Goal: Task Accomplishment & Management: Manage account settings

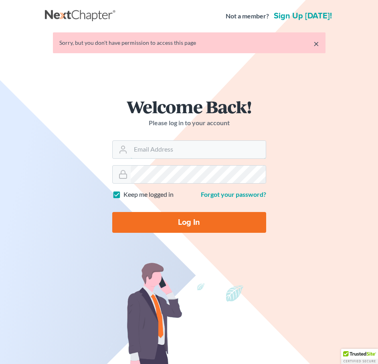
type input "[EMAIL_ADDRESS][DOMAIN_NAME]"
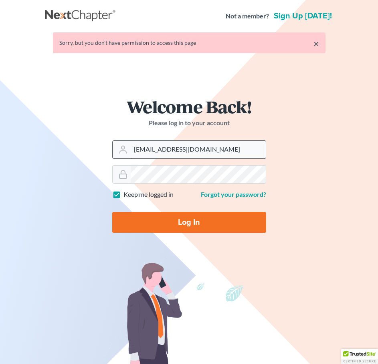
drag, startPoint x: 185, startPoint y: 219, endPoint x: 173, endPoint y: 151, distance: 69.3
click at [185, 219] on input "Log In" at bounding box center [189, 222] width 154 height 21
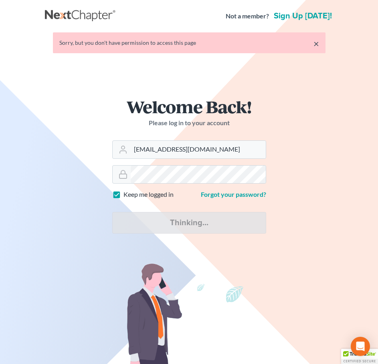
type input "Thinking..."
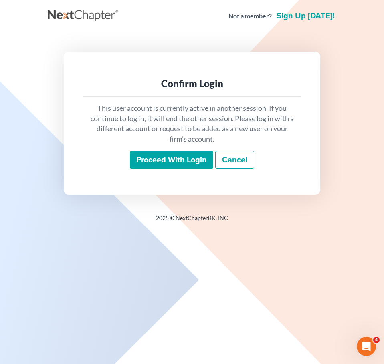
click at [207, 158] on input "Proceed with login" at bounding box center [171, 160] width 83 height 18
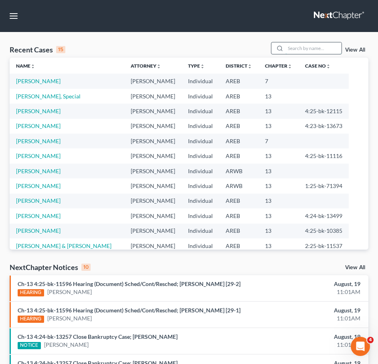
click at [299, 46] on input "search" at bounding box center [313, 48] width 56 height 12
type input "carter"
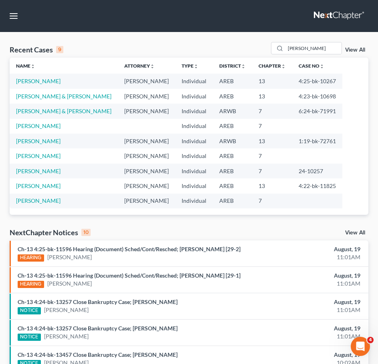
click at [38, 76] on td "Carter, Bridget" at bounding box center [64, 81] width 108 height 15
click at [36, 81] on link "Carter, Bridget" at bounding box center [38, 81] width 44 height 7
select select "9"
select select "2"
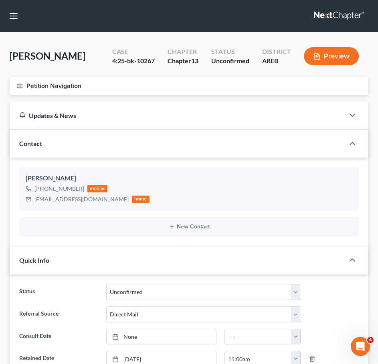
click at [17, 87] on icon "button" at bounding box center [19, 85] width 7 height 7
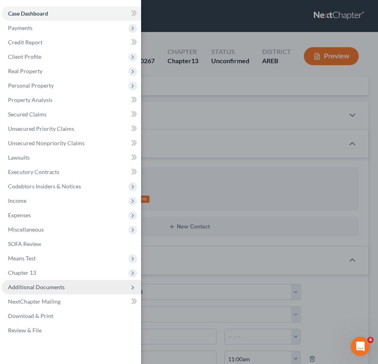
click at [57, 287] on span "Additional Documents" at bounding box center [36, 287] width 56 height 7
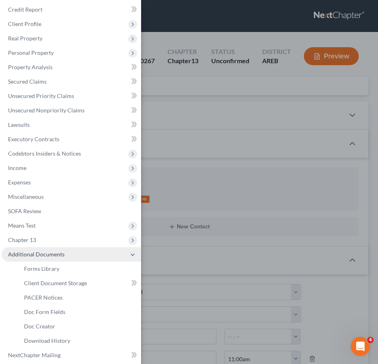
scroll to position [33, 0]
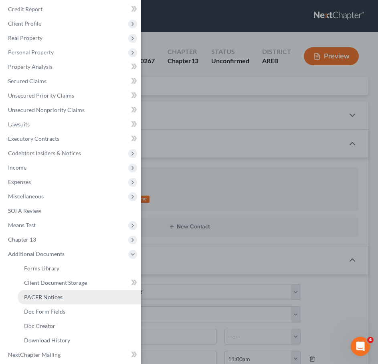
click at [38, 302] on link "PACER Notices" at bounding box center [79, 297] width 123 height 14
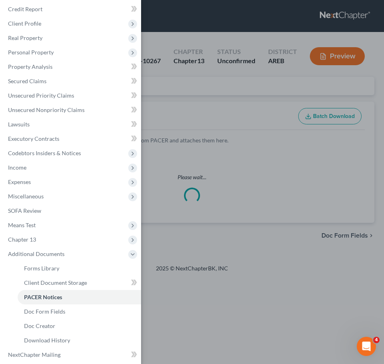
click at [233, 119] on div "Case Dashboard Payments Invoices Payments Payments Credit Report Client Profile" at bounding box center [192, 182] width 384 height 364
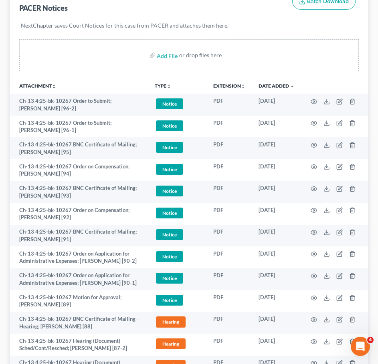
scroll to position [116, 0]
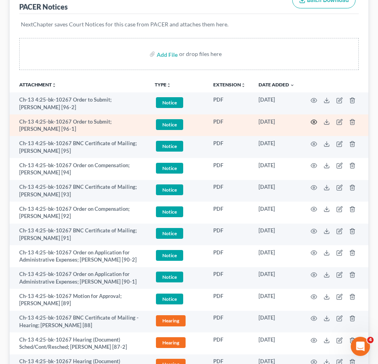
click at [313, 123] on icon "button" at bounding box center [313, 122] width 6 height 6
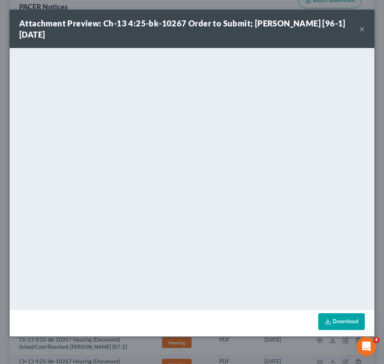
click at [361, 33] on button "×" at bounding box center [362, 29] width 6 height 10
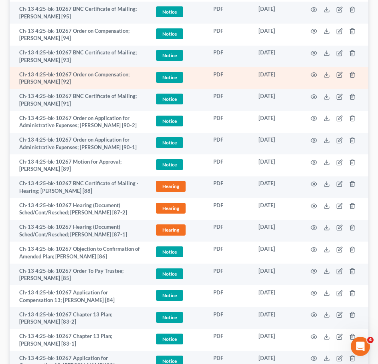
scroll to position [251, 0]
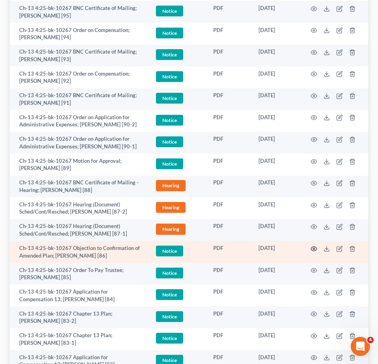
click at [313, 247] on icon "button" at bounding box center [314, 249] width 6 height 4
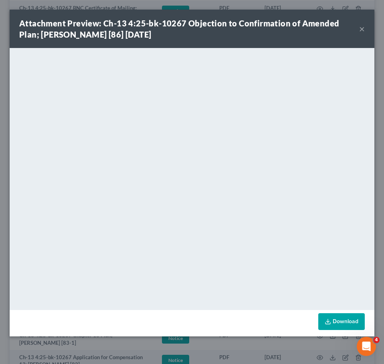
click at [360, 26] on button "×" at bounding box center [362, 29] width 6 height 10
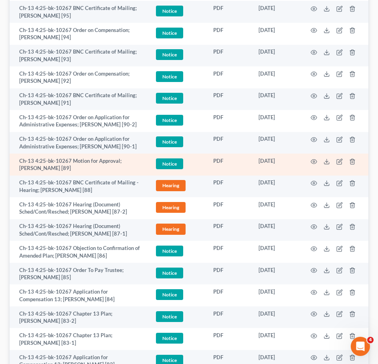
scroll to position [0, 0]
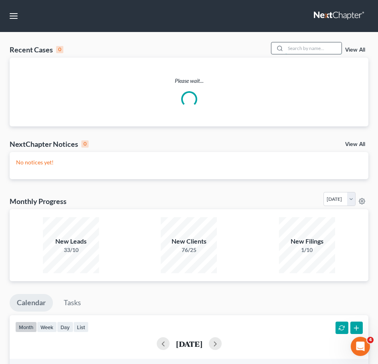
click at [316, 47] on input "search" at bounding box center [313, 48] width 56 height 12
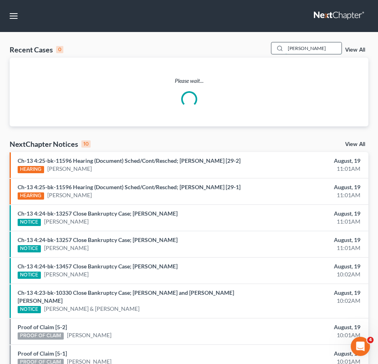
type input "scott"
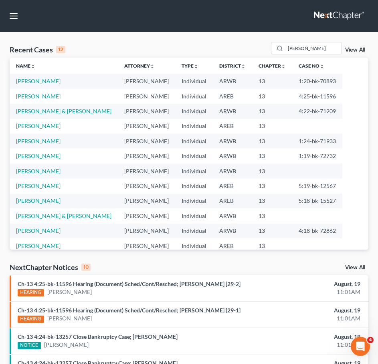
click at [35, 94] on link "Scott, Patsy" at bounding box center [38, 96] width 44 height 7
select select "9"
select select "1"
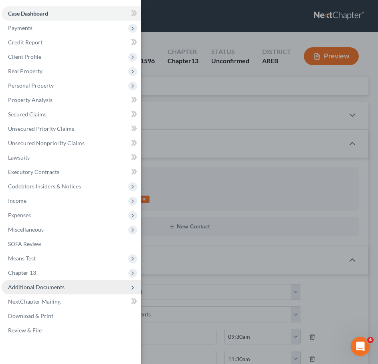
click at [61, 281] on span "Additional Documents" at bounding box center [71, 287] width 139 height 14
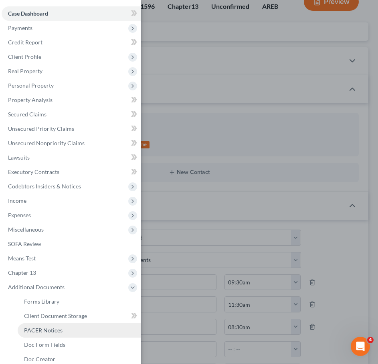
click at [58, 334] on link "PACER Notices" at bounding box center [79, 330] width 123 height 14
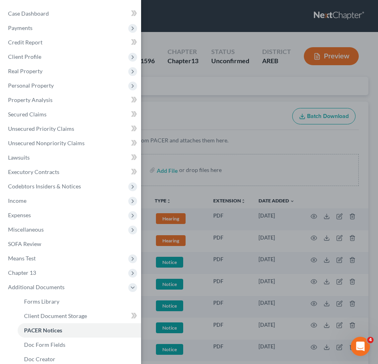
click at [221, 128] on div "Case Dashboard Payments Invoices Payments Payments Credit Report Client Profile" at bounding box center [189, 182] width 378 height 364
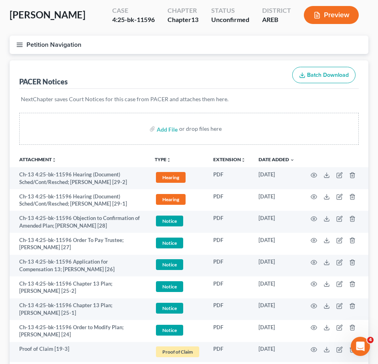
scroll to position [44, 0]
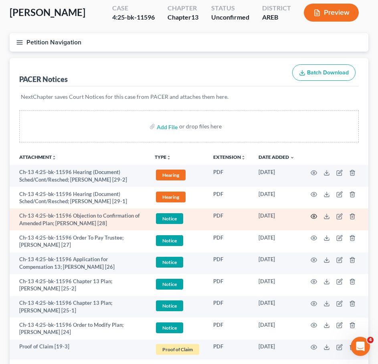
click at [314, 215] on icon "button" at bounding box center [313, 216] width 6 height 6
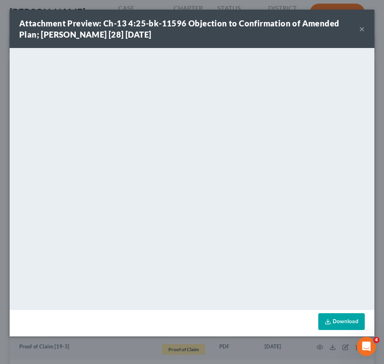
click at [362, 28] on button "×" at bounding box center [362, 29] width 6 height 10
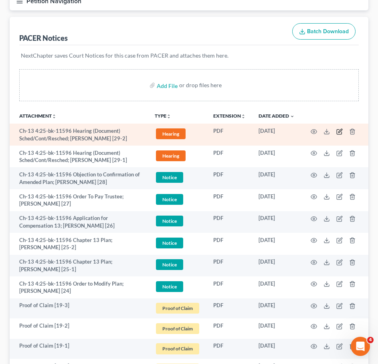
scroll to position [85, 0]
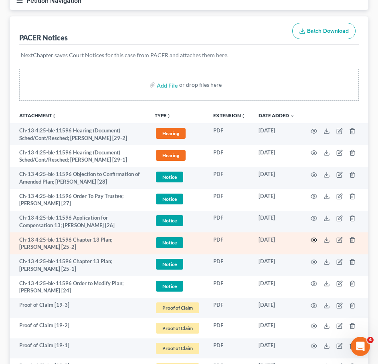
click at [312, 239] on icon "button" at bounding box center [313, 240] width 6 height 6
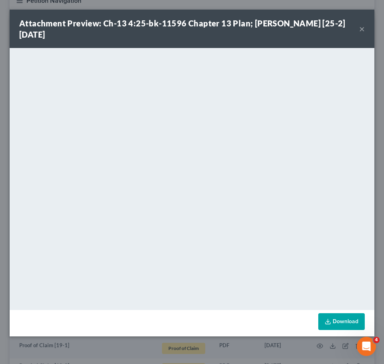
click at [364, 30] on div "Attachment Preview: Ch-13 4:25-bk-11596 Chapter 13 Plan; Patsy Scott [25-2] 08/…" at bounding box center [192, 29] width 364 height 38
click at [360, 29] on button "×" at bounding box center [362, 29] width 6 height 10
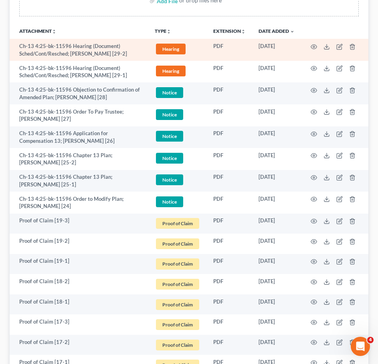
scroll to position [0, 0]
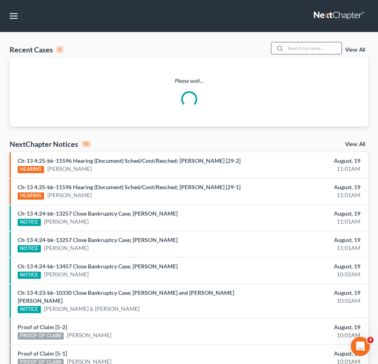
click at [302, 46] on input "search" at bounding box center [313, 48] width 56 height 12
type input "nichols"
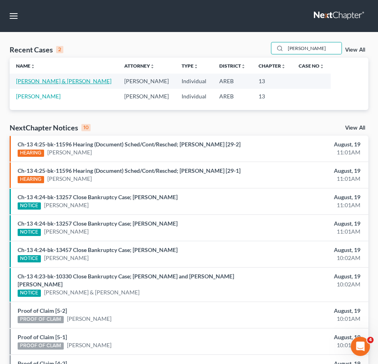
click at [53, 82] on link "Nichols, Raymond & Kennedy" at bounding box center [63, 81] width 95 height 7
select select "2"
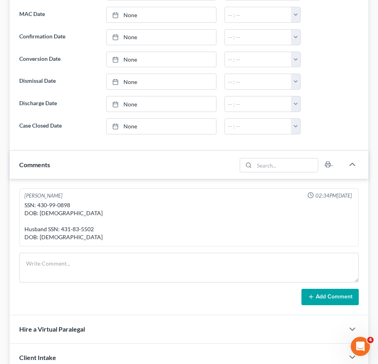
scroll to position [481, 0]
drag, startPoint x: 97, startPoint y: 211, endPoint x: 59, endPoint y: 207, distance: 38.2
click at [59, 207] on div "SSN: 430-99-0898 DOB: 4/28/2000 Husband SSN: 431-83-5502 DOB: 12/3/1992" at bounding box center [188, 221] width 329 height 40
click at [69, 201] on div "SSN: 430-99-0898 DOB: 4/28/2000 Husband SSN: 431-83-5502 DOB: 12/3/1992" at bounding box center [188, 221] width 329 height 40
drag, startPoint x: 70, startPoint y: 186, endPoint x: 37, endPoint y: 186, distance: 33.6
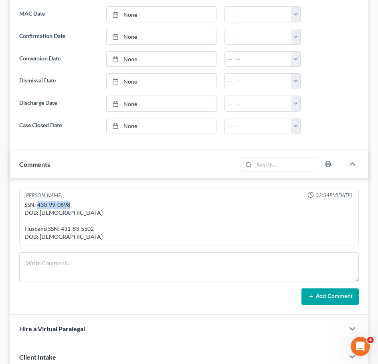
click at [37, 201] on div "SSN: 430-99-0898 DOB: 4/28/2000 Husband SSN: 431-83-5502 DOB: 12/3/1992" at bounding box center [188, 221] width 329 height 40
copy div "430-99-0898"
drag, startPoint x: 94, startPoint y: 210, endPoint x: 61, endPoint y: 207, distance: 33.4
click at [61, 207] on div "SSN: 430-99-0898 DOB: 4/28/2000 Husband SSN: 431-83-5502 DOB: 12/3/1992" at bounding box center [188, 221] width 329 height 40
copy div "431-83-5502"
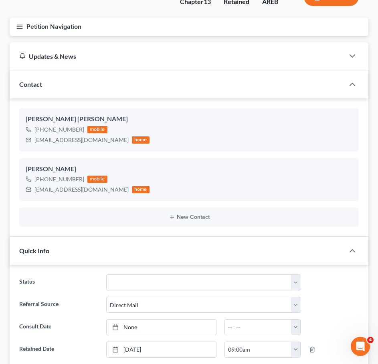
scroll to position [0, 0]
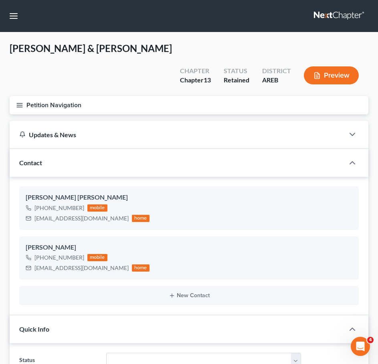
click at [18, 102] on icon "button" at bounding box center [19, 105] width 7 height 7
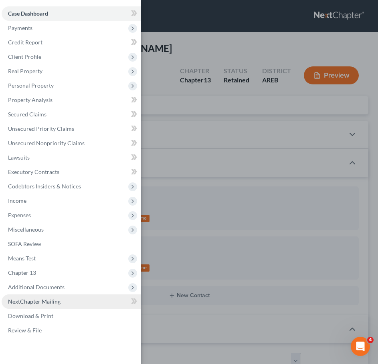
click at [76, 307] on link "NextChapter Mailing" at bounding box center [71, 302] width 139 height 14
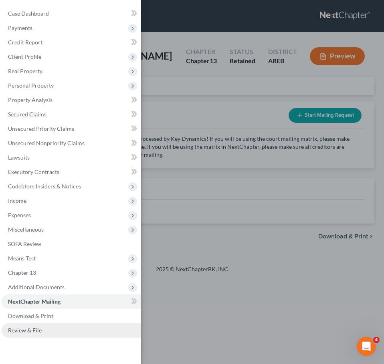
click at [32, 328] on span "Review & File" at bounding box center [25, 330] width 34 height 7
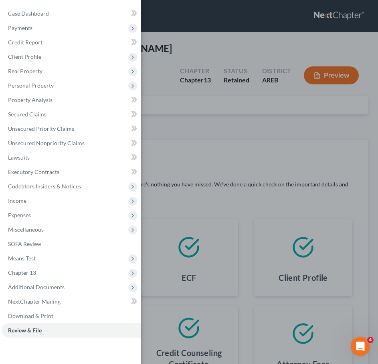
click at [250, 111] on div "Case Dashboard Payments Invoices Payments Payments Credit Report Client Profile" at bounding box center [189, 182] width 378 height 364
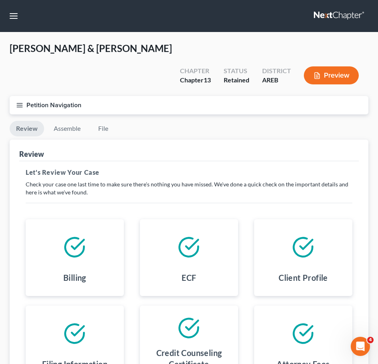
click at [64, 121] on li "Assemble" at bounding box center [67, 130] width 40 height 19
click at [62, 121] on link "Assemble" at bounding box center [67, 129] width 40 height 16
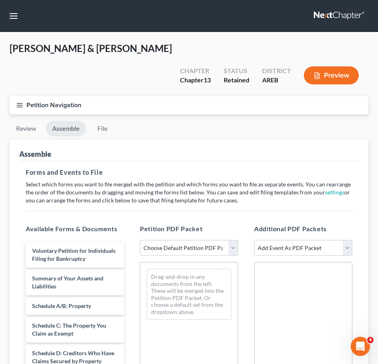
click at [18, 107] on line "button" at bounding box center [20, 107] width 6 height 0
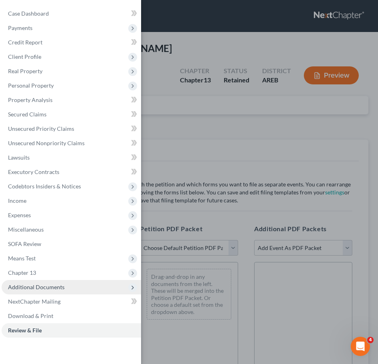
click at [46, 286] on span "Additional Documents" at bounding box center [36, 287] width 56 height 7
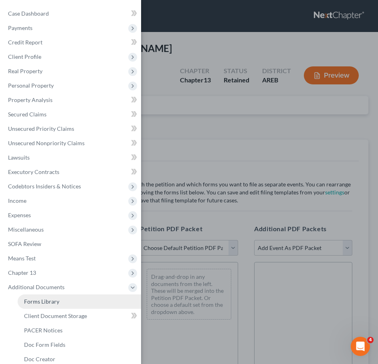
click at [55, 298] on span "Forms Library" at bounding box center [41, 301] width 35 height 7
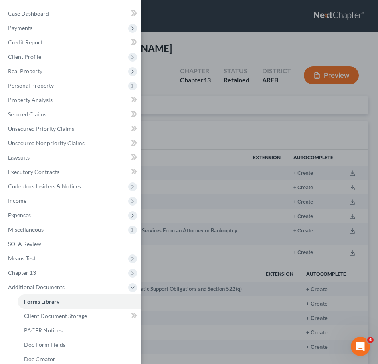
click at [286, 314] on div "Case Dashboard Payments Invoices Payments Payments Credit Report Client Profile" at bounding box center [189, 182] width 378 height 364
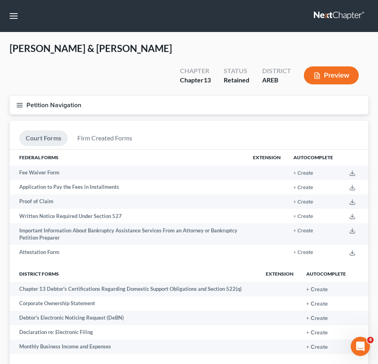
scroll to position [43, 0]
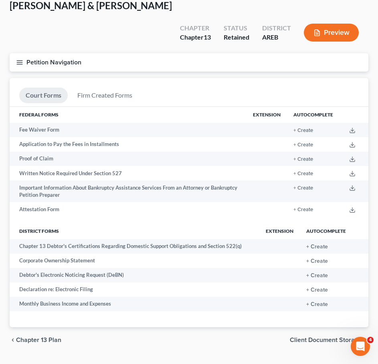
click at [319, 337] on span "Client Document Storage" at bounding box center [325, 340] width 72 height 6
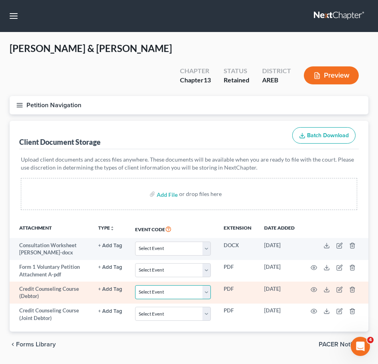
click at [176, 285] on select "Select Event Certificate of Credit Counseling - Debtor Certificate of Credit Co…" at bounding box center [173, 292] width 76 height 14
select select "0"
click at [135, 285] on select "Select Event Certificate of Credit Counseling - Debtor Certificate of Credit Co…" at bounding box center [173, 292] width 76 height 14
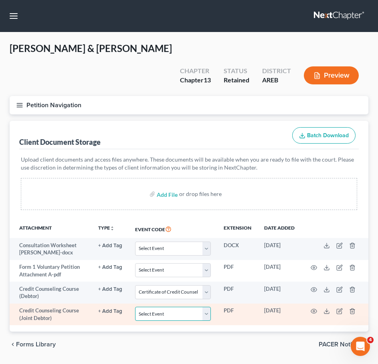
click at [160, 307] on select "Select Event Certificate of Credit Counseling - Debtor Certificate of Credit Co…" at bounding box center [173, 314] width 76 height 14
select select "1"
click at [135, 307] on select "Select Event Certificate of Credit Counseling - Debtor Certificate of Credit Co…" at bounding box center [173, 314] width 76 height 14
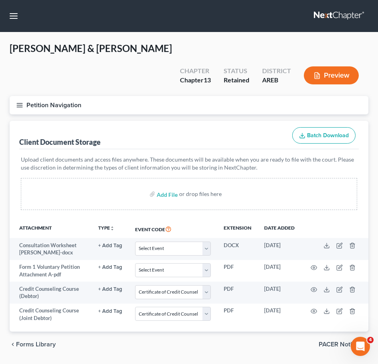
click at [20, 102] on icon "button" at bounding box center [19, 105] width 7 height 7
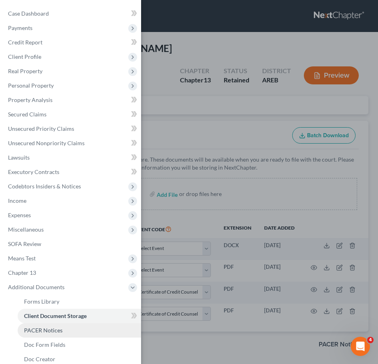
scroll to position [66, 0]
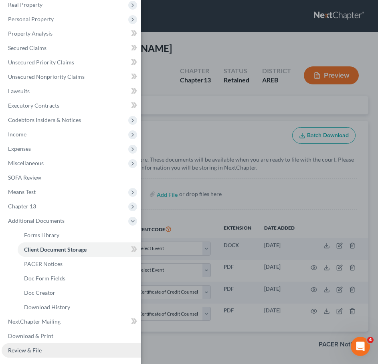
click at [19, 348] on span "Review & File" at bounding box center [25, 350] width 34 height 7
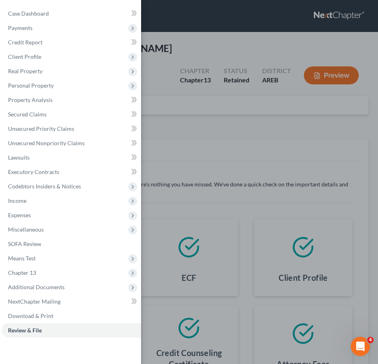
click at [196, 140] on div "Case Dashboard Payments Invoices Payments Payments Credit Report Client Profile" at bounding box center [189, 182] width 378 height 364
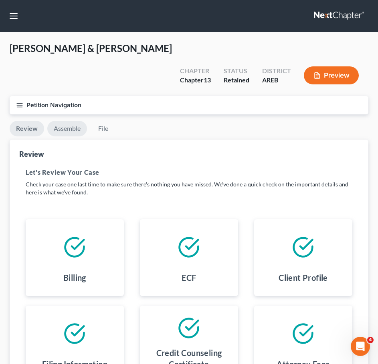
click at [73, 121] on link "Assemble" at bounding box center [67, 129] width 40 height 16
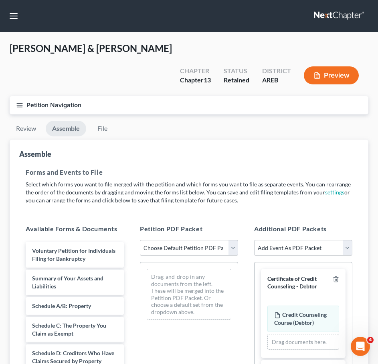
click at [206, 240] on select "Choose Default Petition PDF Packet Complete Bankruptcy Petition (all forms and …" at bounding box center [189, 248] width 98 height 16
select select "0"
click at [140, 240] on select "Choose Default Petition PDF Packet Complete Bankruptcy Petition (all forms and …" at bounding box center [189, 248] width 98 height 16
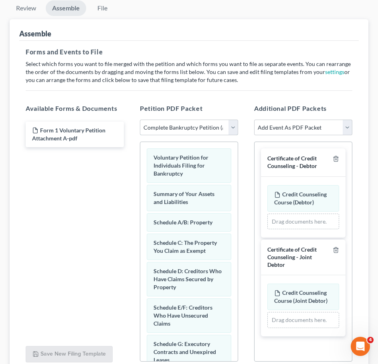
scroll to position [121, 0]
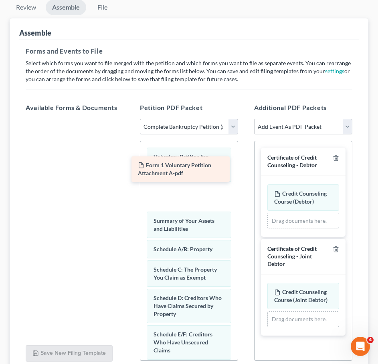
drag, startPoint x: 77, startPoint y: 115, endPoint x: 183, endPoint y: 170, distance: 119.1
click at [130, 119] on div "Form 1 Voluntary Petition Attachment A-pdf Form 1 Voluntary Petition Attachment…" at bounding box center [74, 119] width 111 height 0
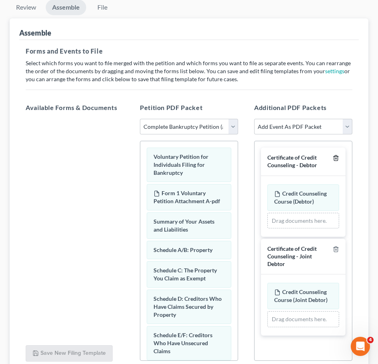
click at [335, 155] on icon "button" at bounding box center [335, 158] width 6 height 6
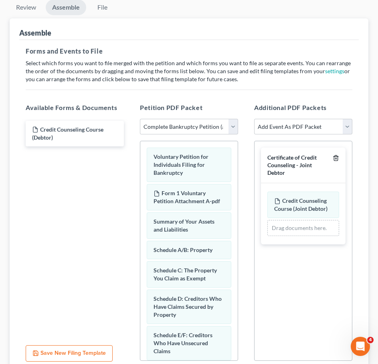
click at [335, 155] on icon "button" at bounding box center [335, 158] width 6 height 6
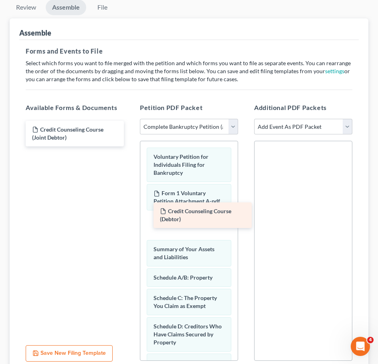
drag, startPoint x: 74, startPoint y: 112, endPoint x: 190, endPoint y: 205, distance: 149.0
click at [130, 147] on div "Credit Counseling Course (Debtor) Credit Counseling Course (Debtor) Credit Coun…" at bounding box center [74, 134] width 111 height 26
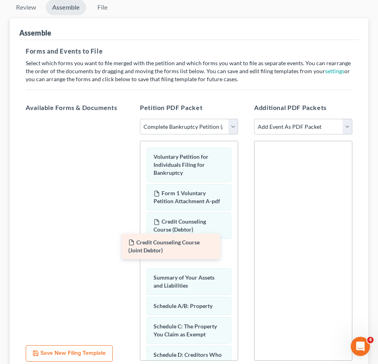
drag, startPoint x: 98, startPoint y: 118, endPoint x: 201, endPoint y: 243, distance: 162.2
click at [130, 119] on div "Credit Counseling Course (Joint Debtor) Credit Counseling Course (Joint Debtor)" at bounding box center [74, 119] width 111 height 0
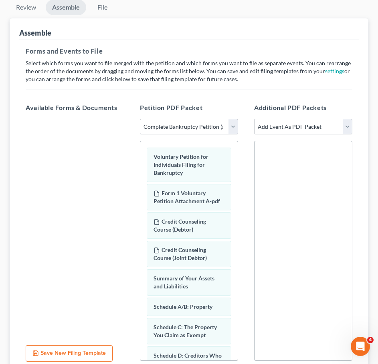
scroll to position [0, 0]
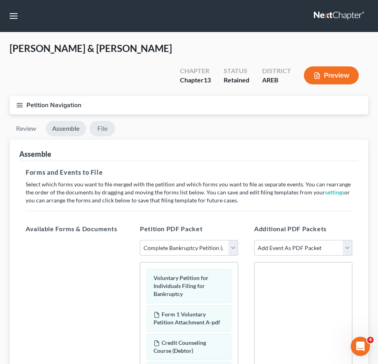
click at [109, 121] on link "File" at bounding box center [102, 129] width 26 height 16
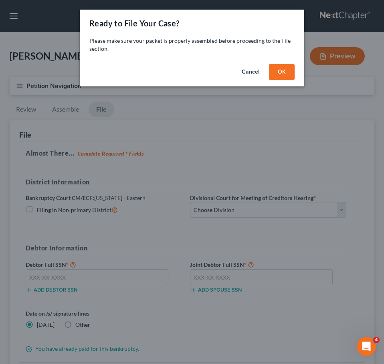
click at [277, 72] on button "OK" at bounding box center [282, 72] width 26 height 16
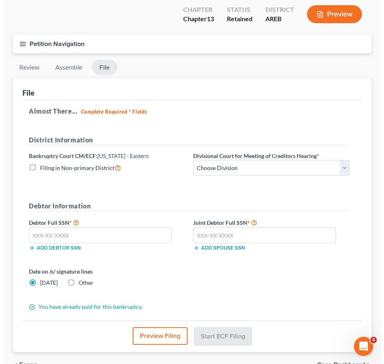
scroll to position [71, 0]
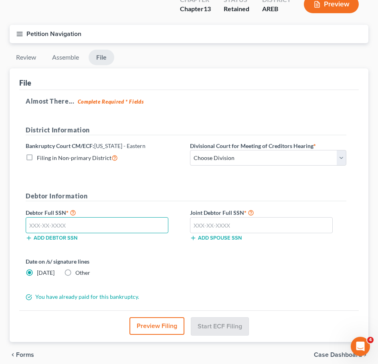
click at [114, 217] on input "text" at bounding box center [97, 225] width 143 height 16
paste input "431-83-5502"
type input "431-83-5502"
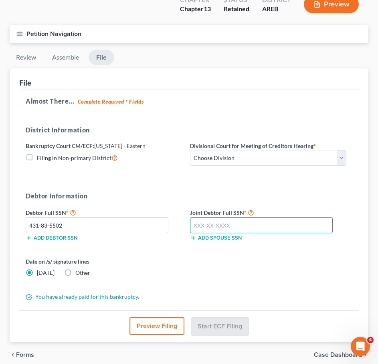
click at [221, 217] on input "text" at bounding box center [261, 225] width 143 height 16
paste input "430-99-0898"
type input "430-99-0898"
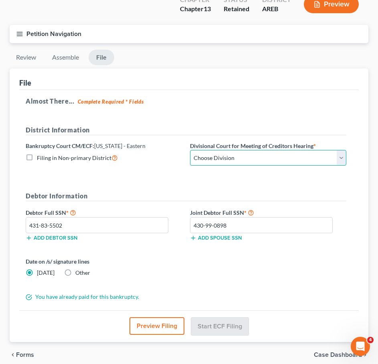
click at [239, 150] on select "Choose Division Delta Division Northern Division Central Division" at bounding box center [268, 158] width 156 height 16
select select "2"
click at [190, 150] on select "Choose Division Delta Division Northern Division Central Division" at bounding box center [268, 158] width 156 height 16
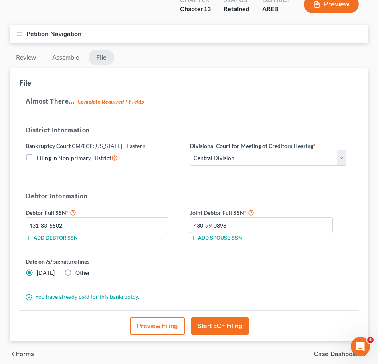
click at [233, 317] on button "Start ECF Filing" at bounding box center [219, 326] width 57 height 18
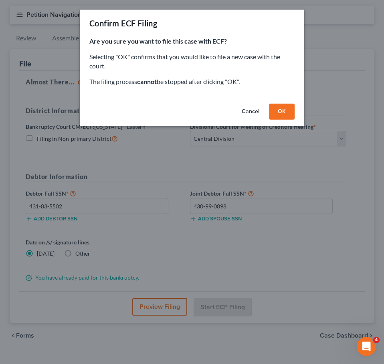
click at [276, 109] on button "OK" at bounding box center [282, 112] width 26 height 16
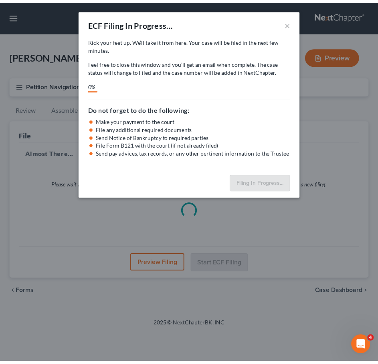
scroll to position [0, 0]
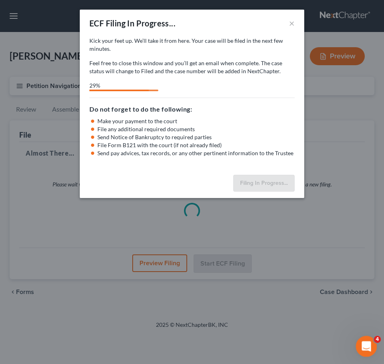
select select "2"
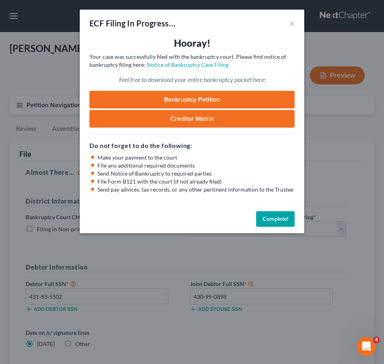
click at [272, 216] on button "Complete!" at bounding box center [275, 219] width 38 height 16
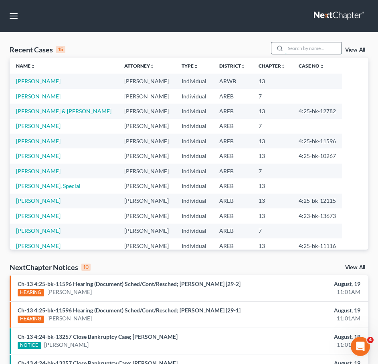
click at [307, 46] on input "search" at bounding box center [313, 48] width 56 height 12
type input "turner"
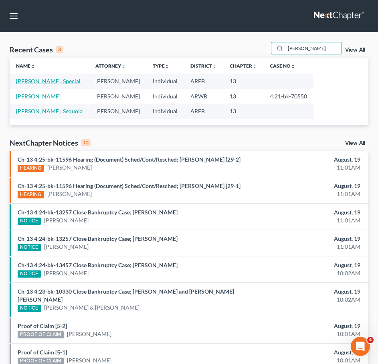
click at [30, 84] on link "Turner, Special" at bounding box center [48, 81] width 64 height 7
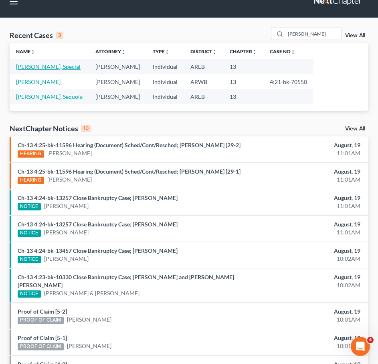
scroll to position [15, 0]
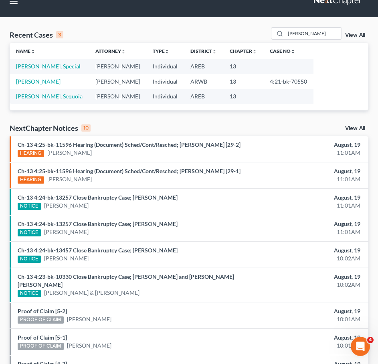
select select "8"
select select "0"
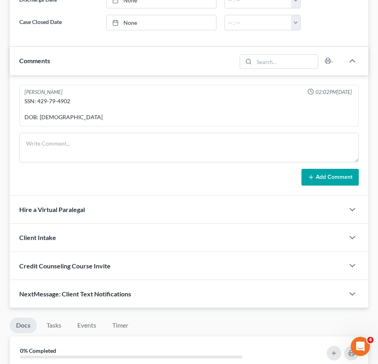
scroll to position [514, 0]
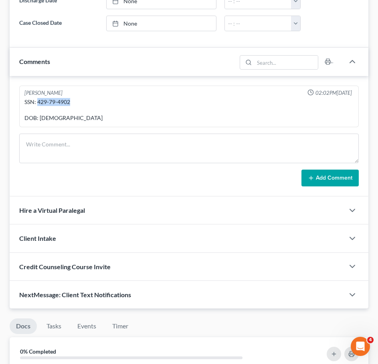
drag, startPoint x: 73, startPoint y: 100, endPoint x: 38, endPoint y: 102, distance: 35.7
click at [38, 102] on div "SSN: 429-79-4902 DOB: 10/19/1990" at bounding box center [188, 110] width 329 height 24
copy div "429-79-4902"
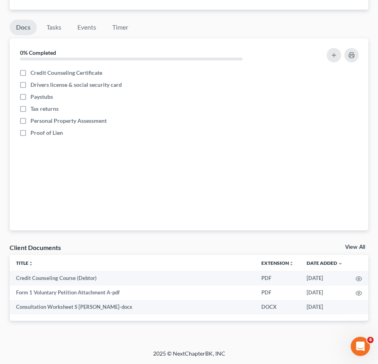
click at [354, 248] on link "View All" at bounding box center [355, 248] width 20 height 6
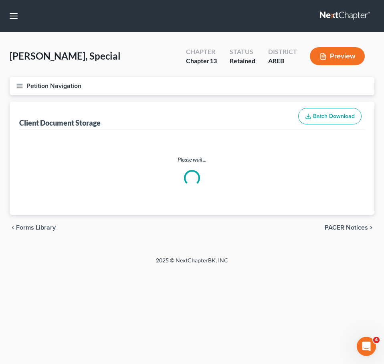
select select "0"
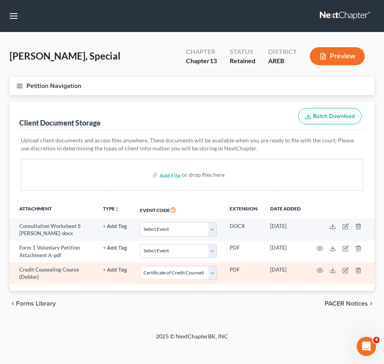
click at [190, 281] on td "Select Event Certificate of Credit Counseling - Debtor Certificate of Credit Co…" at bounding box center [178, 274] width 90 height 22
click at [185, 274] on select "Select Event Certificate of Credit Counseling - Debtor Certificate of Credit Co…" at bounding box center [178, 273] width 77 height 14
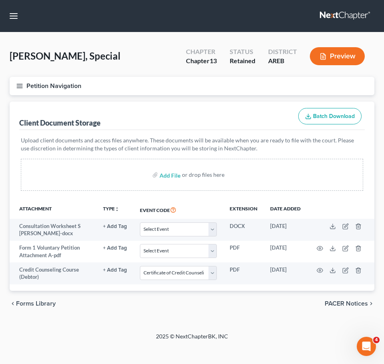
click at [90, 314] on div "chevron_left Forms Library PACER Notices chevron_right" at bounding box center [192, 304] width 364 height 26
click at [19, 84] on icon "button" at bounding box center [19, 85] width 7 height 7
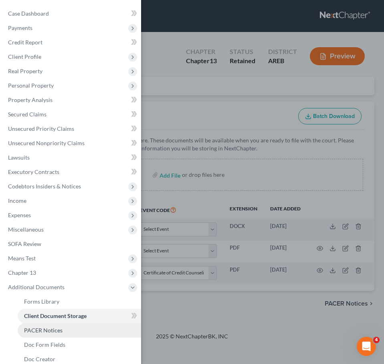
scroll to position [66, 0]
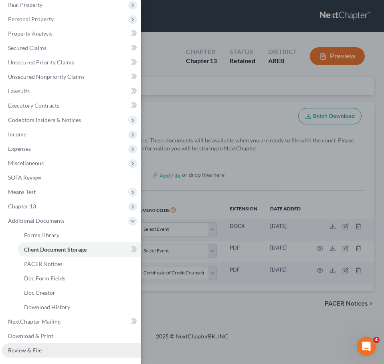
click at [22, 347] on span "Review & File" at bounding box center [25, 350] width 34 height 7
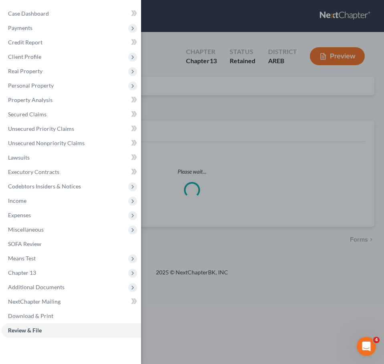
click at [240, 104] on div "Case Dashboard Payments Invoices Payments Payments Credit Report Client Profile" at bounding box center [192, 182] width 384 height 364
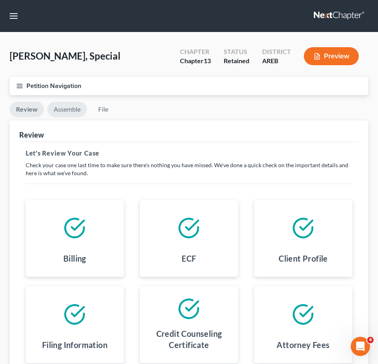
click at [71, 112] on link "Assemble" at bounding box center [67, 110] width 40 height 16
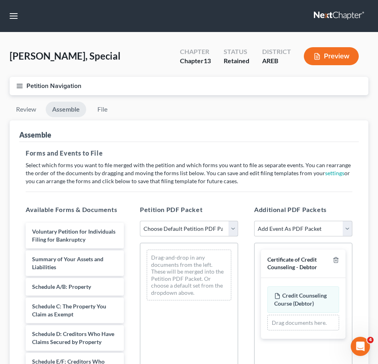
click at [172, 226] on select "Choose Default Petition PDF Packet Complete Bankruptcy Petition (all forms and …" at bounding box center [189, 229] width 98 height 16
select select "0"
click at [140, 221] on select "Choose Default Petition PDF Packet Complete Bankruptcy Petition (all forms and …" at bounding box center [189, 229] width 98 height 16
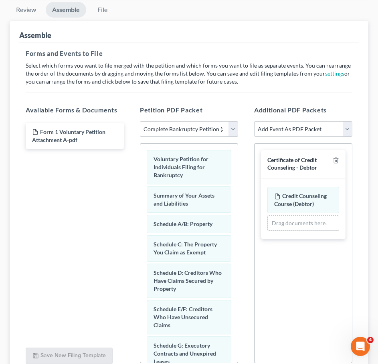
scroll to position [121, 0]
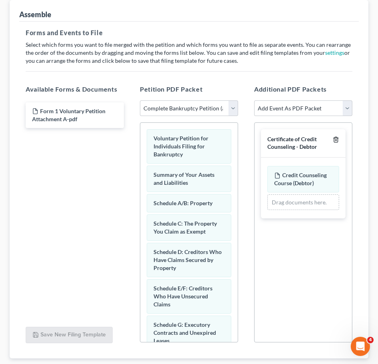
click at [337, 141] on icon "button" at bounding box center [335, 139] width 4 height 5
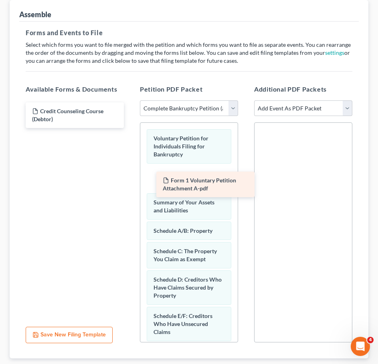
drag, startPoint x: 82, startPoint y: 113, endPoint x: 195, endPoint y: 165, distance: 124.1
click at [130, 128] on div "Form 1 Voluntary Petition Attachment A-pdf Form 1 Voluntary Petition Attachment…" at bounding box center [74, 115] width 111 height 26
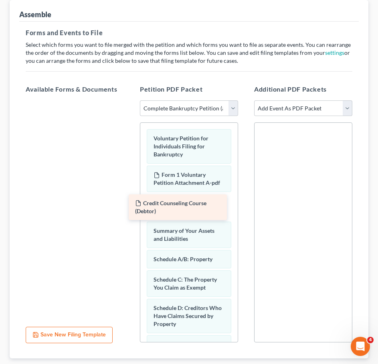
drag, startPoint x: 84, startPoint y: 116, endPoint x: 187, endPoint y: 205, distance: 136.0
click at [130, 100] on div "Credit Counseling Course (Debtor) Credit Counseling Course (Debtor)" at bounding box center [74, 100] width 111 height 0
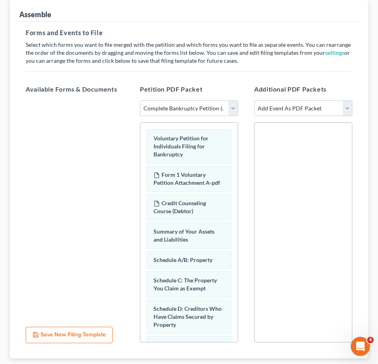
scroll to position [0, 0]
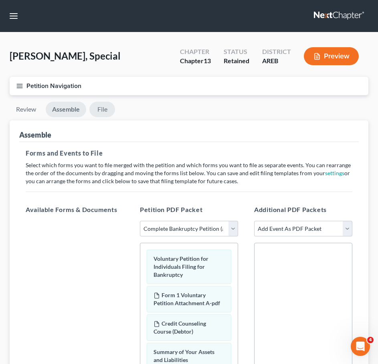
click at [106, 109] on link "File" at bounding box center [102, 110] width 26 height 16
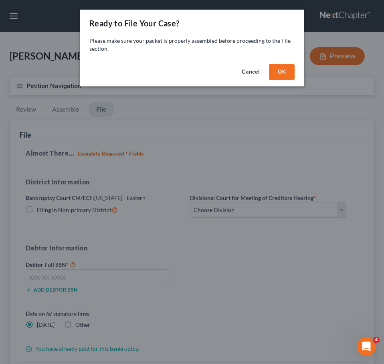
click at [284, 80] on button "OK" at bounding box center [282, 72] width 26 height 16
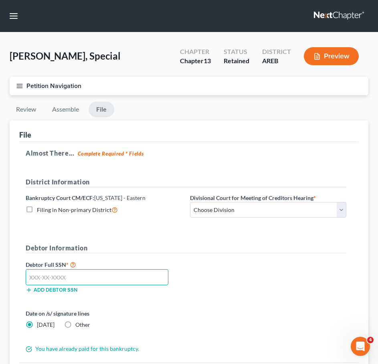
click at [124, 277] on input "text" at bounding box center [97, 277] width 143 height 16
paste input "429-79-4902"
type input "429-79-4902"
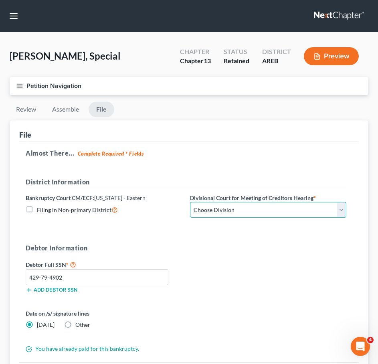
click at [289, 216] on select "Choose Division Delta Division Northern Division Central Division" at bounding box center [268, 210] width 156 height 16
select select "2"
click at [190, 202] on select "Choose Division Delta Division Northern Division Central Division" at bounding box center [268, 210] width 156 height 16
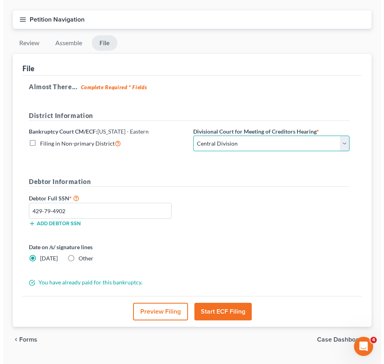
scroll to position [85, 0]
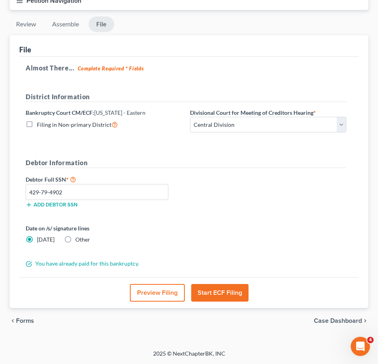
click at [214, 294] on button "Start ECF Filing" at bounding box center [219, 293] width 57 height 18
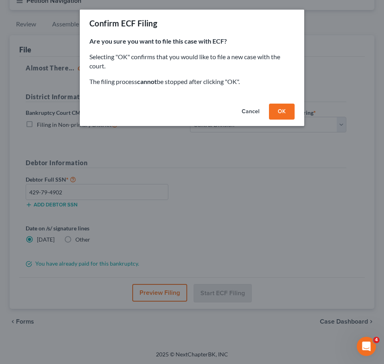
click at [281, 118] on button "OK" at bounding box center [282, 112] width 26 height 16
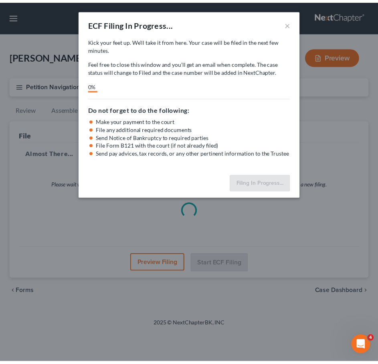
scroll to position [0, 0]
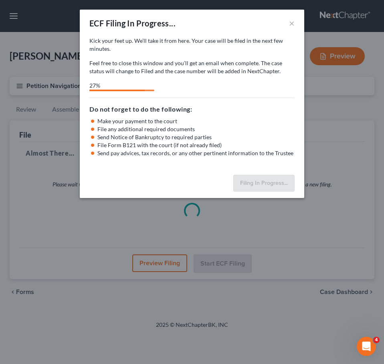
select select "2"
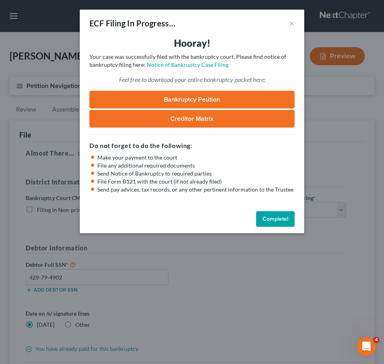
click at [272, 213] on button "Complete!" at bounding box center [275, 219] width 38 height 16
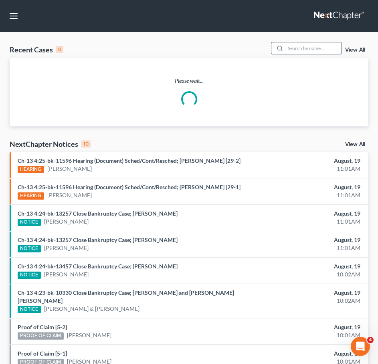
click at [325, 48] on input "search" at bounding box center [313, 48] width 56 height 12
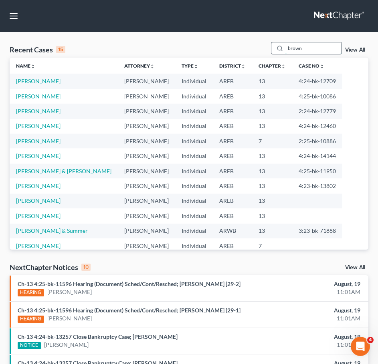
click at [305, 48] on input "brown" at bounding box center [313, 48] width 56 height 12
type input "murphy"
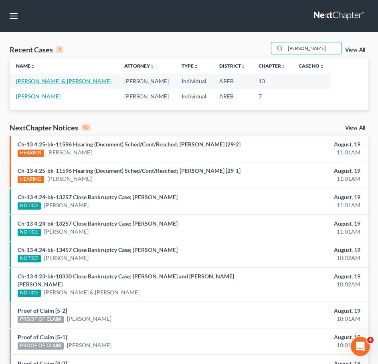
click at [77, 81] on link "Murphy, Michael & Michele" at bounding box center [63, 81] width 95 height 7
select select "2"
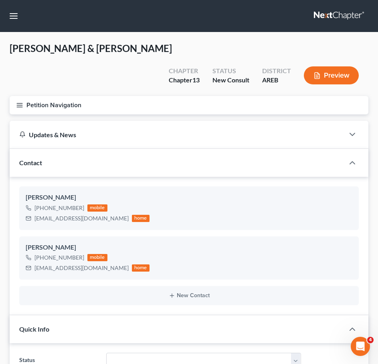
click at [14, 96] on button "Petition Navigation" at bounding box center [189, 105] width 358 height 18
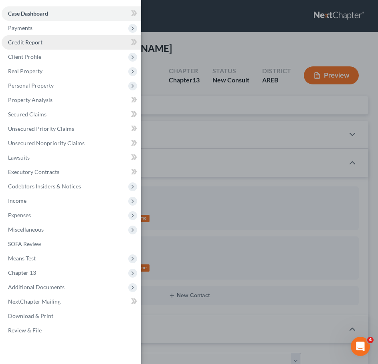
click at [48, 37] on link "Credit Report" at bounding box center [71, 42] width 139 height 14
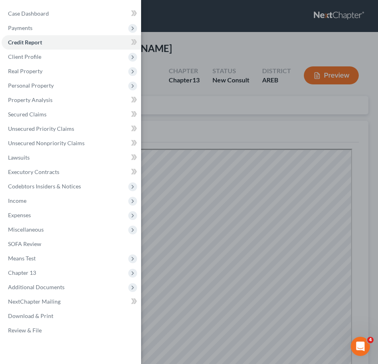
click at [253, 110] on div "Case Dashboard Payments Invoices Payments Payments Credit Report Client Profile" at bounding box center [189, 182] width 378 height 364
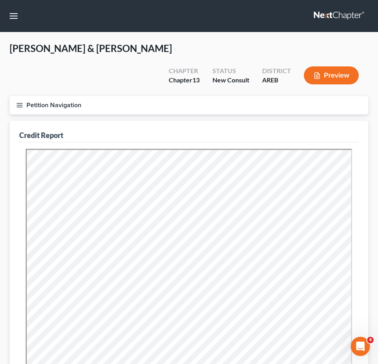
click at [21, 96] on button "Petition Navigation" at bounding box center [189, 105] width 358 height 18
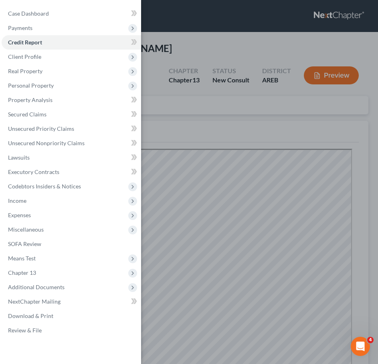
click at [213, 122] on div "Case Dashboard Payments Invoices Payments Payments Credit Report Client Profile" at bounding box center [189, 182] width 378 height 364
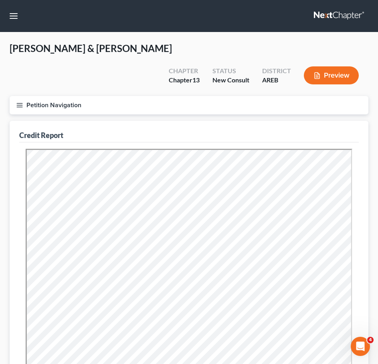
click at [19, 102] on icon "button" at bounding box center [19, 105] width 7 height 7
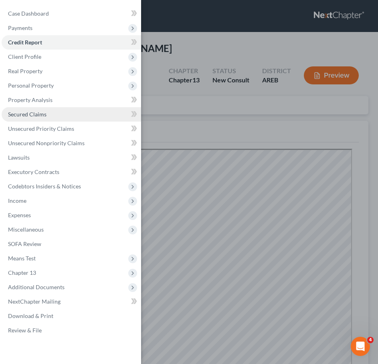
click at [42, 118] on link "Secured Claims" at bounding box center [71, 114] width 139 height 14
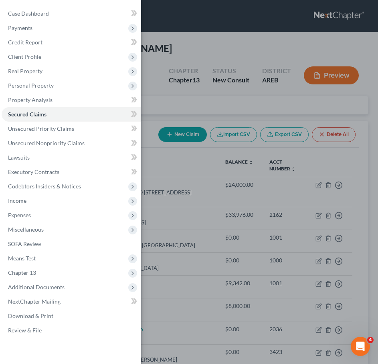
click at [232, 70] on div "Case Dashboard Payments Invoices Payments Payments Credit Report Client Profile" at bounding box center [189, 182] width 378 height 364
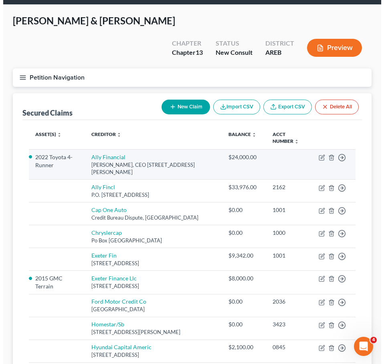
scroll to position [28, 0]
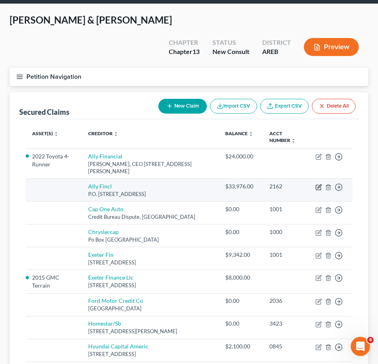
click at [315, 184] on icon "button" at bounding box center [318, 187] width 6 height 6
select select "24"
select select "0"
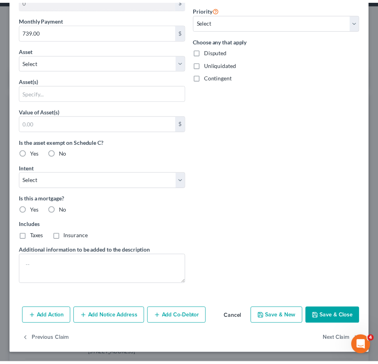
scroll to position [0, 0]
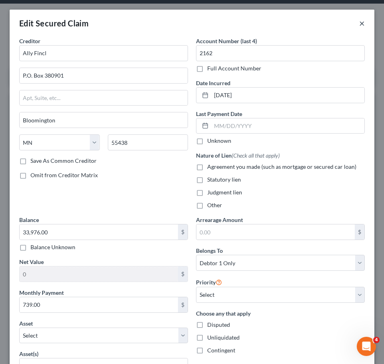
click at [359, 23] on button "×" at bounding box center [362, 23] width 6 height 10
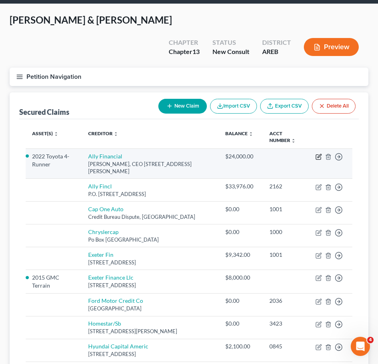
click at [315, 154] on icon "button" at bounding box center [318, 157] width 6 height 6
select select "23"
select select "7"
select select "0"
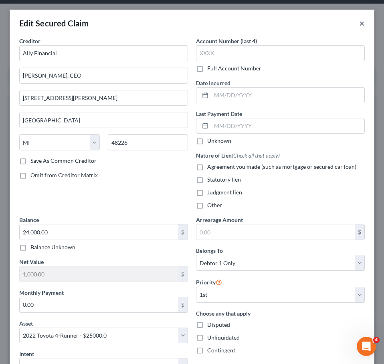
click at [359, 22] on button "×" at bounding box center [362, 23] width 6 height 10
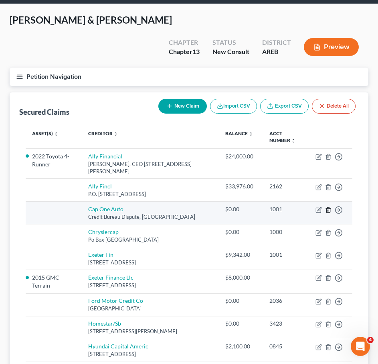
click at [328, 207] on icon "button" at bounding box center [328, 210] width 6 height 6
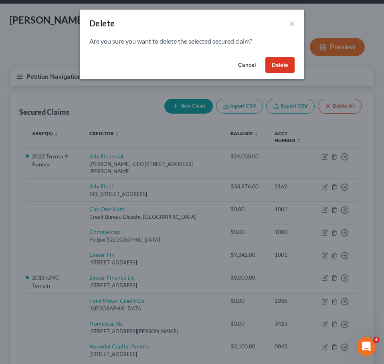
click at [276, 63] on button "Delete" at bounding box center [279, 65] width 29 height 16
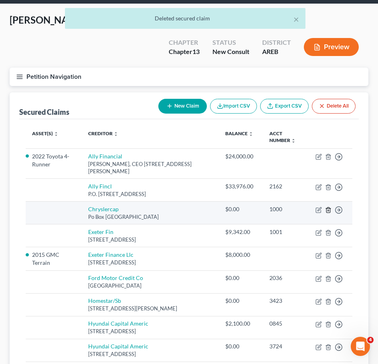
click at [327, 207] on icon "button" at bounding box center [328, 210] width 6 height 6
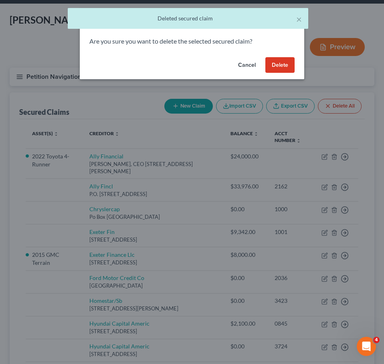
click at [275, 65] on button "Delete" at bounding box center [279, 65] width 29 height 16
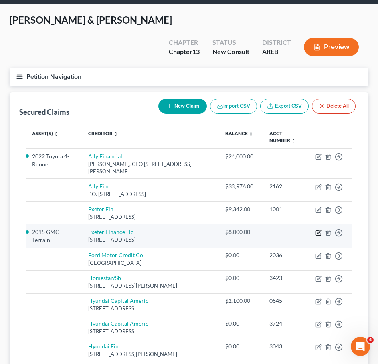
click at [317, 230] on icon "button" at bounding box center [318, 233] width 6 height 6
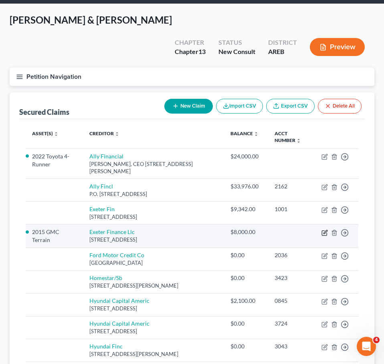
select select "45"
select select "0"
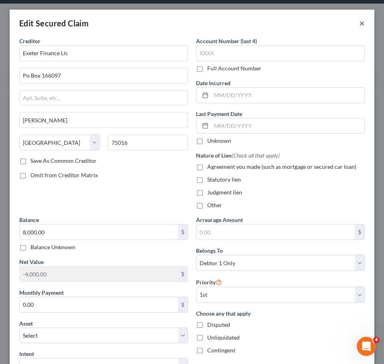
click at [359, 22] on button "×" at bounding box center [362, 23] width 6 height 10
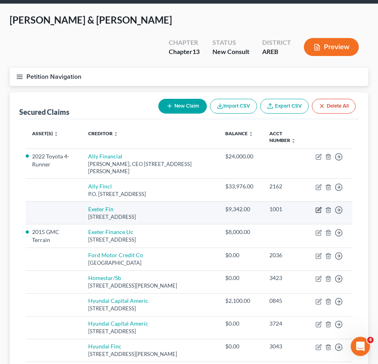
click at [317, 207] on icon "button" at bounding box center [318, 210] width 6 height 6
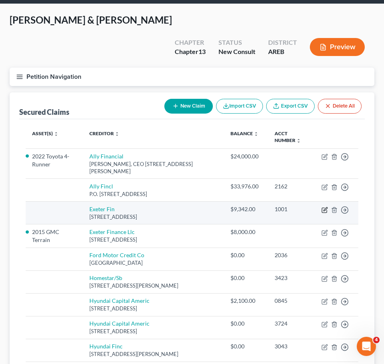
select select "45"
select select "0"
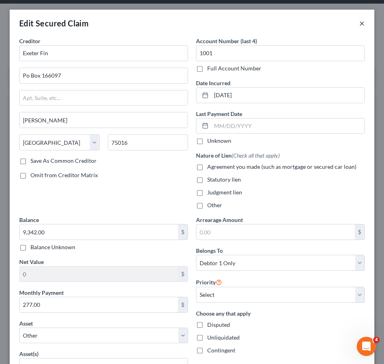
click at [359, 27] on button "×" at bounding box center [362, 23] width 6 height 10
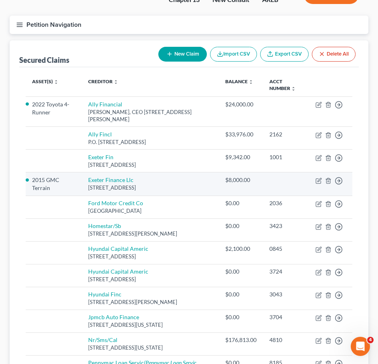
scroll to position [114, 0]
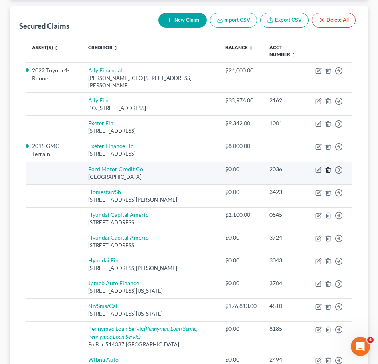
click at [326, 167] on icon "button" at bounding box center [328, 169] width 4 height 5
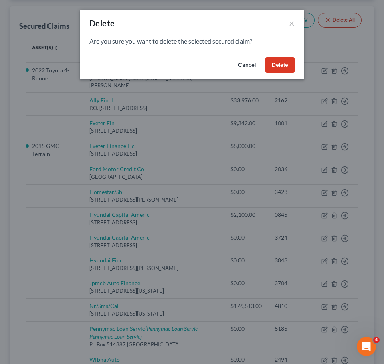
click at [274, 63] on button "Delete" at bounding box center [279, 65] width 29 height 16
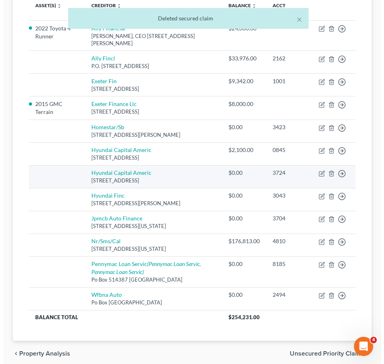
scroll to position [170, 0]
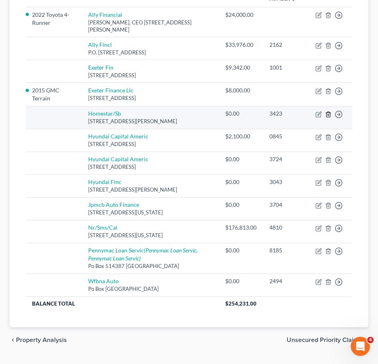
click at [329, 112] on icon "button" at bounding box center [328, 114] width 4 height 5
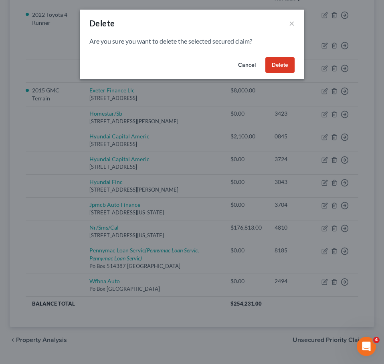
click at [280, 62] on button "Delete" at bounding box center [279, 65] width 29 height 16
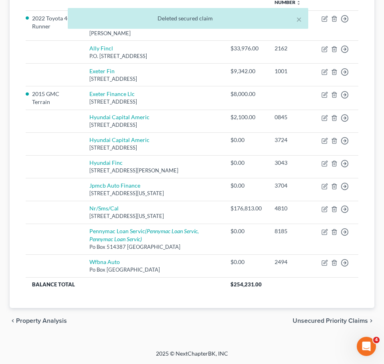
scroll to position [147, 0]
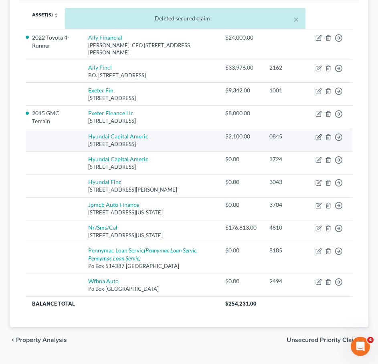
click at [317, 134] on icon "button" at bounding box center [318, 137] width 6 height 6
select select "4"
select select "0"
select select "2"
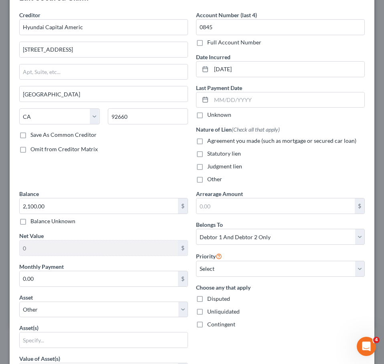
scroll to position [0, 0]
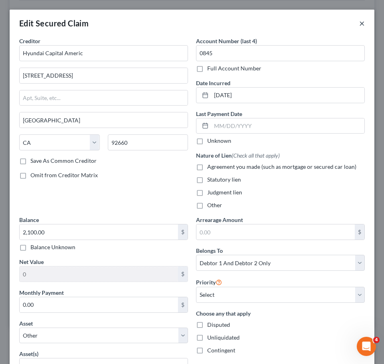
click at [359, 22] on button "×" at bounding box center [362, 23] width 6 height 10
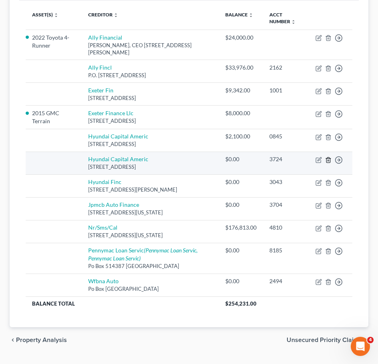
click at [329, 157] on icon "button" at bounding box center [328, 160] width 6 height 6
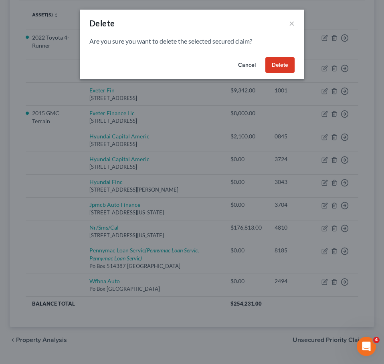
click at [275, 59] on button "Delete" at bounding box center [279, 65] width 29 height 16
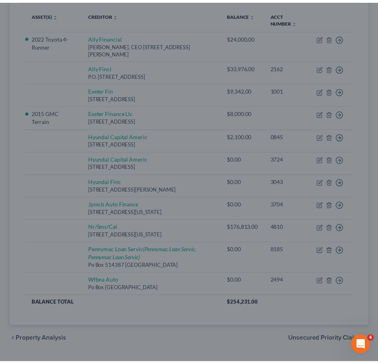
scroll to position [125, 0]
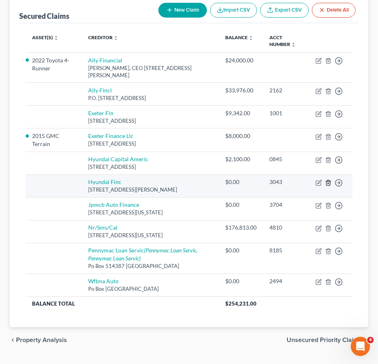
click at [327, 183] on line "button" at bounding box center [327, 184] width 0 height 2
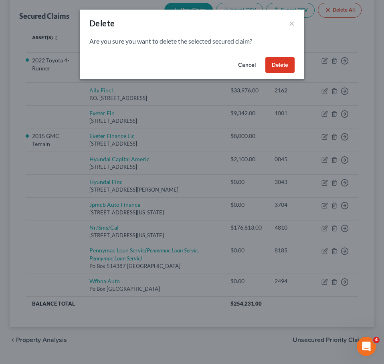
click at [280, 68] on button "Delete" at bounding box center [279, 65] width 29 height 16
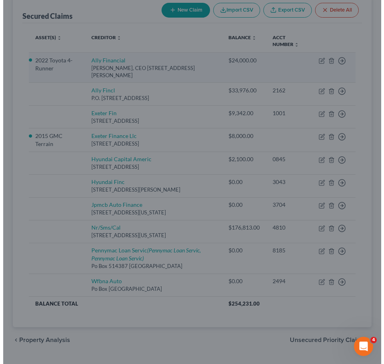
scroll to position [102, 0]
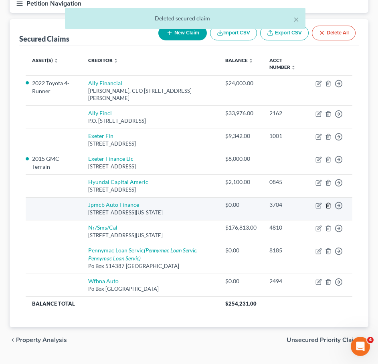
click at [327, 205] on line "button" at bounding box center [327, 206] width 0 height 2
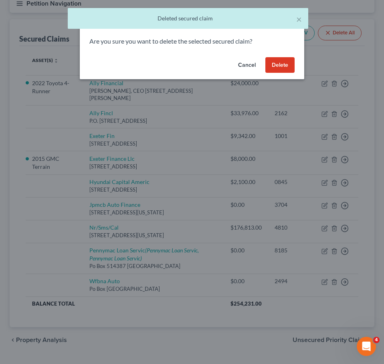
click at [279, 72] on button "Delete" at bounding box center [279, 65] width 29 height 16
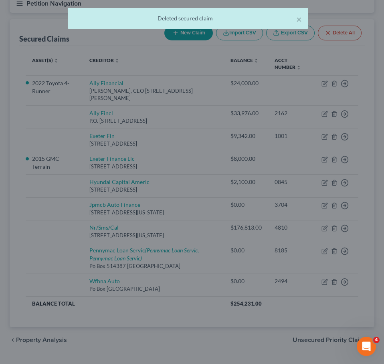
scroll to position [79, 0]
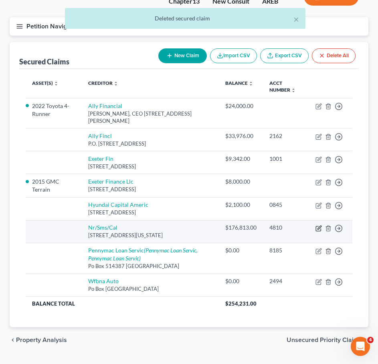
click at [316, 225] on icon "button" at bounding box center [318, 228] width 6 height 6
select select "39"
select select "0"
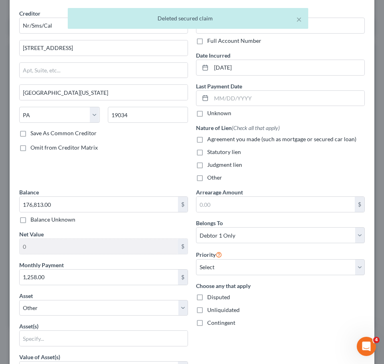
scroll to position [0, 0]
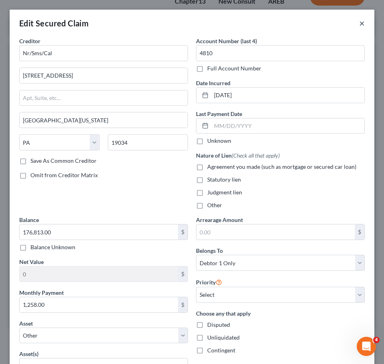
click at [359, 24] on button "×" at bounding box center [362, 23] width 6 height 10
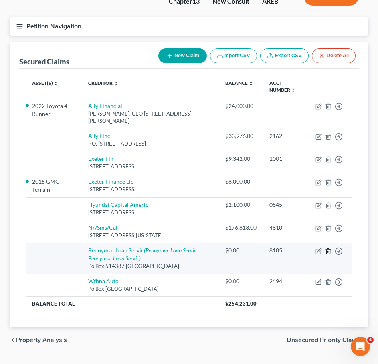
click at [328, 249] on icon "button" at bounding box center [328, 251] width 4 height 5
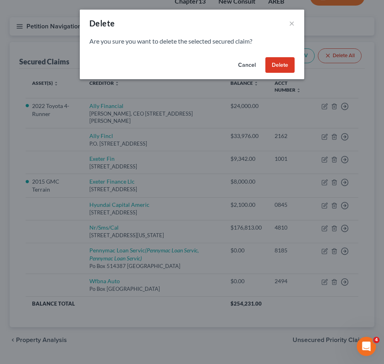
click at [275, 67] on button "Delete" at bounding box center [279, 65] width 29 height 16
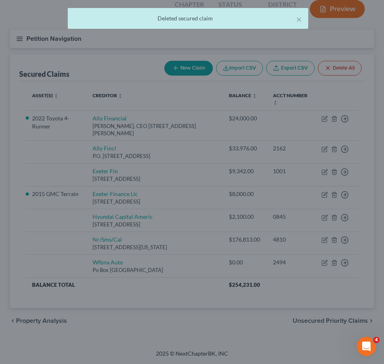
scroll to position [55, 0]
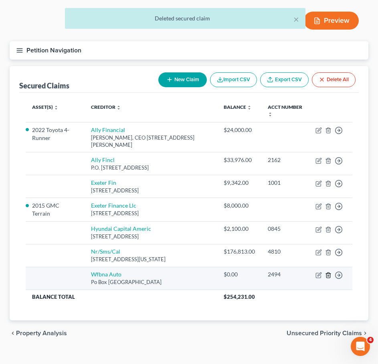
click at [327, 273] on icon "button" at bounding box center [328, 275] width 4 height 5
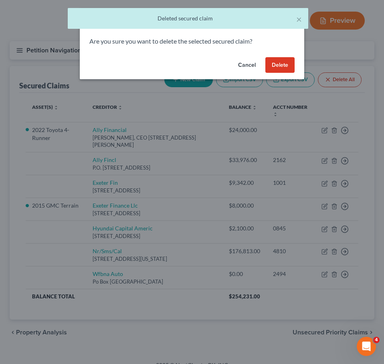
click at [277, 63] on button "Delete" at bounding box center [279, 65] width 29 height 16
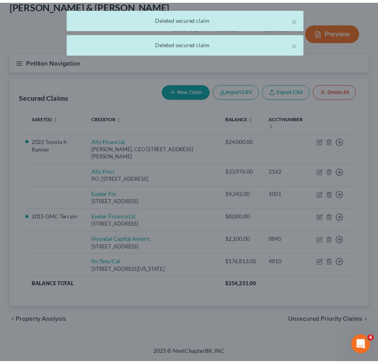
scroll to position [32, 0]
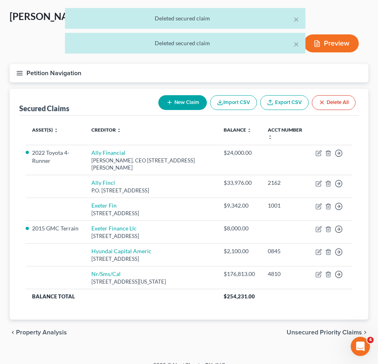
click at [327, 329] on span "Unsecured Priority Claims" at bounding box center [323, 332] width 75 height 6
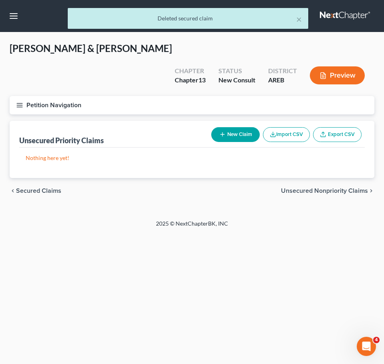
click at [341, 188] on span "Unsecured Nonpriority Claims" at bounding box center [324, 191] width 87 height 6
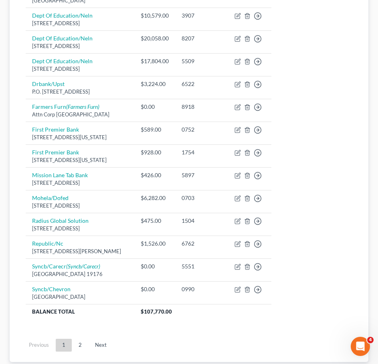
scroll to position [585, 0]
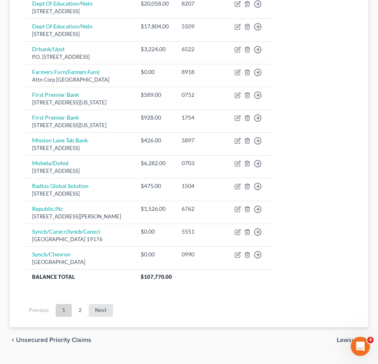
click at [96, 304] on link "Next" at bounding box center [100, 310] width 24 height 13
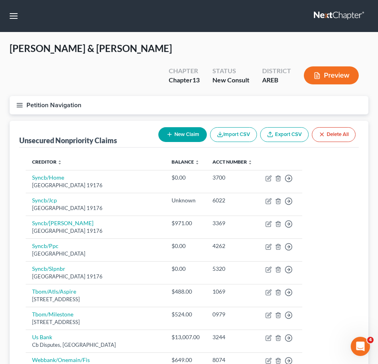
scroll to position [129, 0]
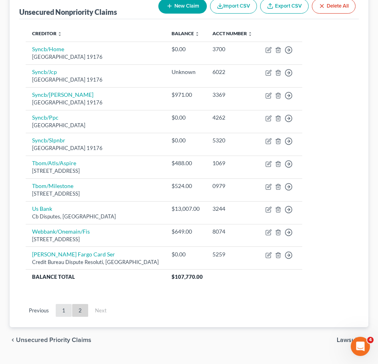
click at [64, 304] on link "1" at bounding box center [64, 310] width 16 height 13
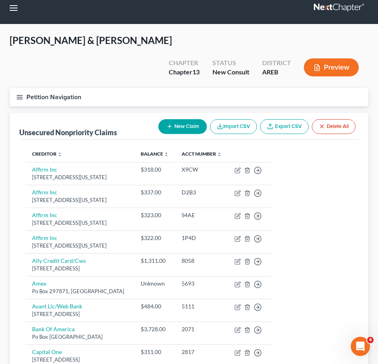
scroll to position [0, 0]
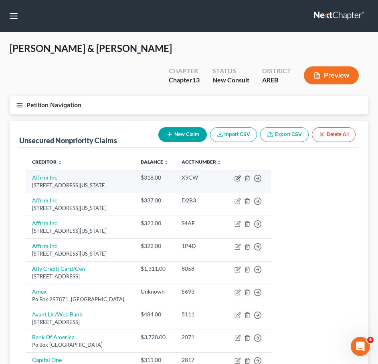
click at [239, 177] on icon "button" at bounding box center [237, 179] width 5 height 5
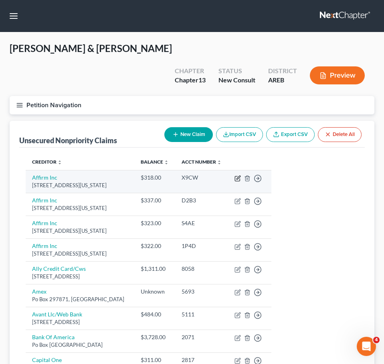
select select "4"
select select "1"
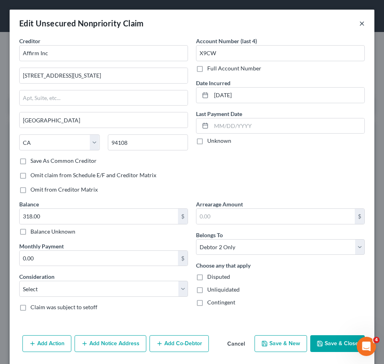
click at [359, 26] on button "×" at bounding box center [362, 23] width 6 height 10
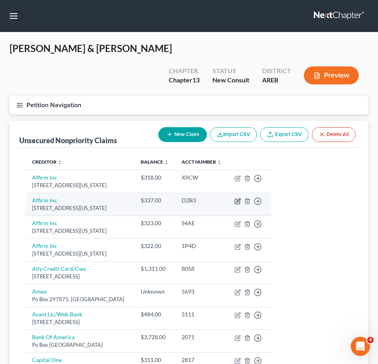
click at [240, 199] on icon "button" at bounding box center [238, 201] width 4 height 4
select select "4"
select select "1"
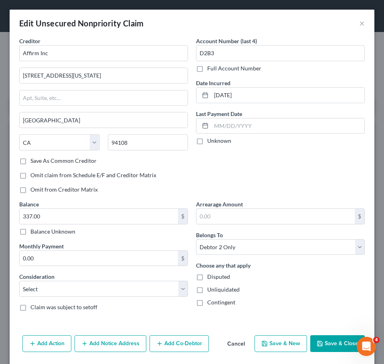
click at [358, 24] on div "Edit Unsecured Nonpriority Claim ×" at bounding box center [192, 23] width 364 height 27
drag, startPoint x: 358, startPoint y: 24, endPoint x: 353, endPoint y: 22, distance: 5.0
click at [359, 22] on button "×" at bounding box center [362, 23] width 6 height 10
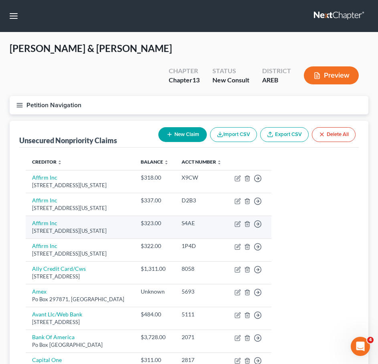
click at [44, 227] on div "650 California St Fl 12, San Francisco, CA 94108" at bounding box center [80, 231] width 96 height 8
click at [43, 220] on link "Affirm Inc" at bounding box center [44, 223] width 25 height 7
select select "4"
select select "1"
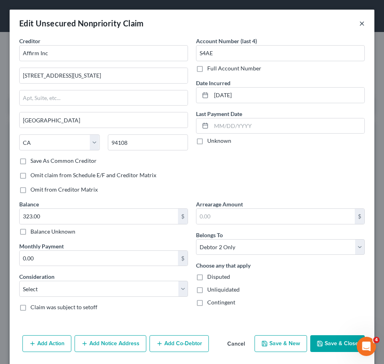
click at [359, 25] on button "×" at bounding box center [362, 23] width 6 height 10
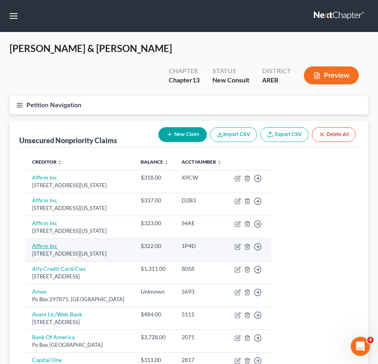
click at [35, 243] on link "Affirm Inc" at bounding box center [44, 246] width 25 height 7
select select "4"
select select "1"
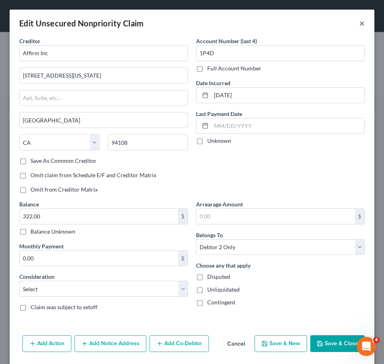
click at [359, 24] on button "×" at bounding box center [362, 23] width 6 height 10
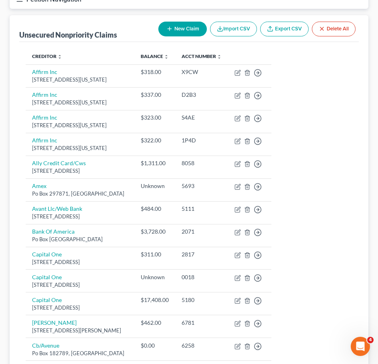
scroll to position [106, 0]
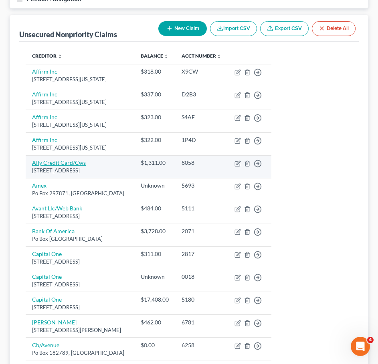
click at [70, 159] on link "Ally Credit Card/Cws" at bounding box center [59, 162] width 54 height 7
select select "7"
select select "2"
select select "1"
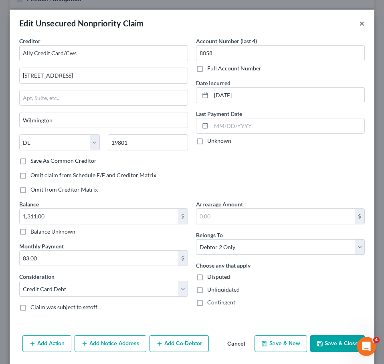
click at [359, 26] on button "×" at bounding box center [362, 23] width 6 height 10
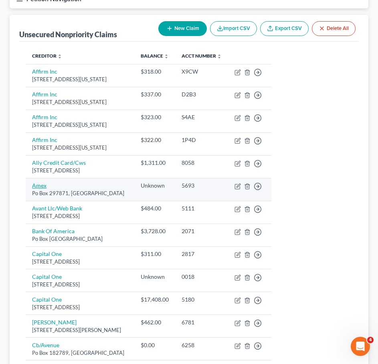
click at [40, 182] on link "Amex" at bounding box center [39, 185] width 14 height 7
select select "9"
select select "2"
select select "1"
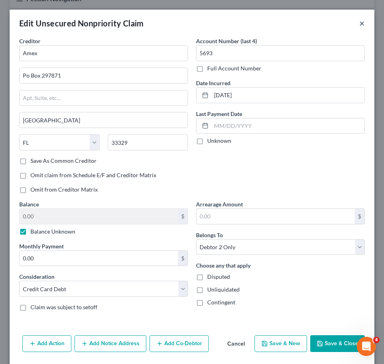
click at [359, 21] on button "×" at bounding box center [362, 23] width 6 height 10
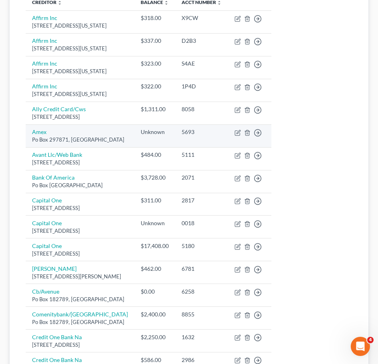
scroll to position [160, 0]
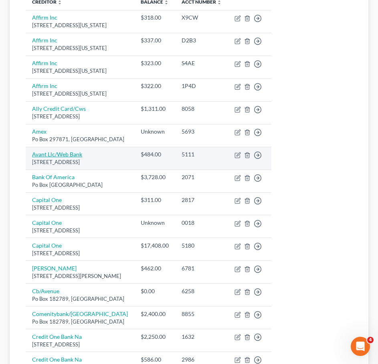
click at [60, 151] on link "Avant Llc/Web Bank" at bounding box center [57, 154] width 50 height 7
select select "14"
select select "2"
select select "1"
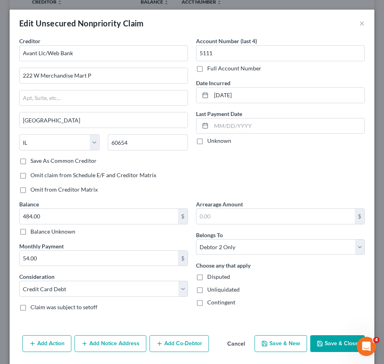
click at [229, 343] on button "Cancel" at bounding box center [236, 344] width 30 height 16
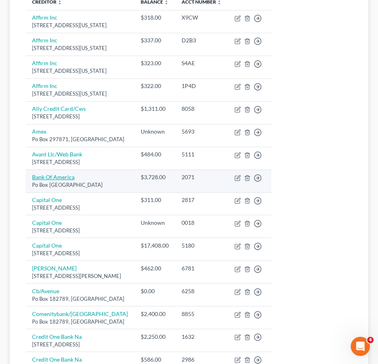
click at [65, 174] on link "Bank Of America" at bounding box center [53, 177] width 42 height 7
select select "45"
select select "2"
select select "1"
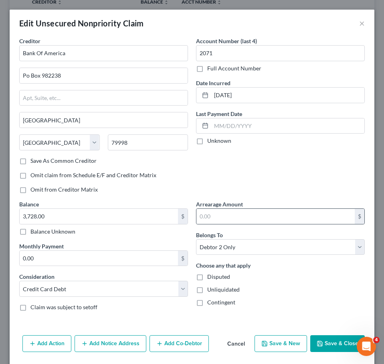
click at [356, 223] on div "$" at bounding box center [359, 216] width 10 height 15
click at [236, 347] on button "Cancel" at bounding box center [236, 344] width 30 height 16
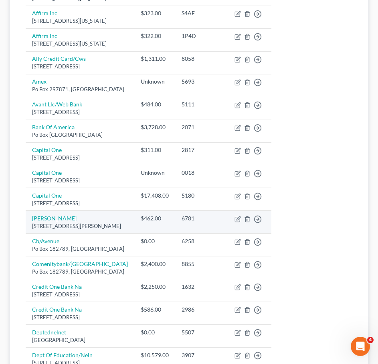
scroll to position [211, 0]
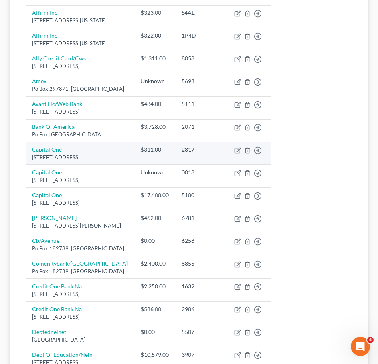
click at [49, 154] on div "Po Box 31293, Salt Lake City, UT 84131" at bounding box center [80, 158] width 96 height 8
click at [49, 146] on link "Capital One" at bounding box center [47, 149] width 30 height 7
select select "46"
select select "2"
select select "1"
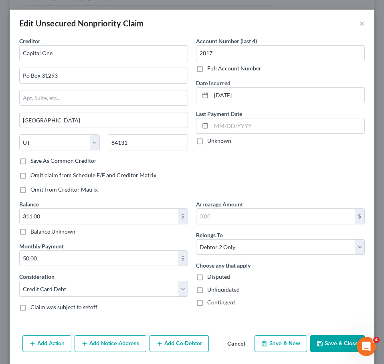
click at [231, 345] on button "Cancel" at bounding box center [236, 344] width 30 height 16
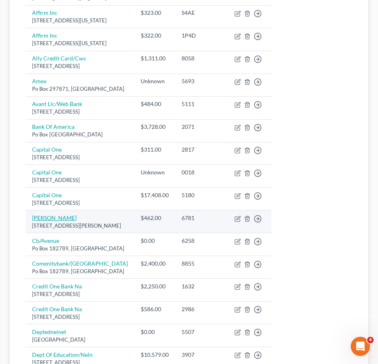
click at [48, 215] on link "Cba Macon" at bounding box center [54, 218] width 44 height 7
select select "10"
select select "1"
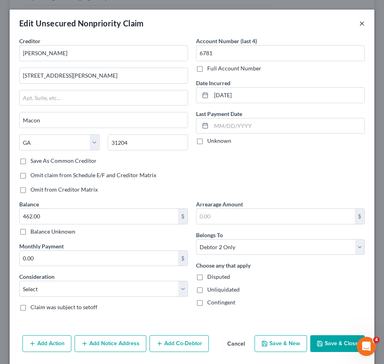
click at [359, 23] on button "×" at bounding box center [362, 23] width 6 height 10
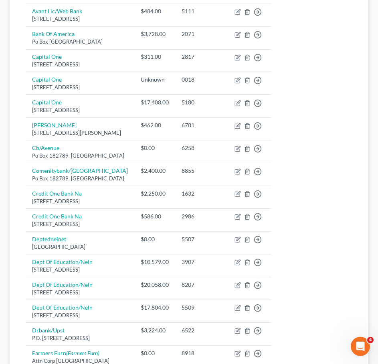
scroll to position [304, 0]
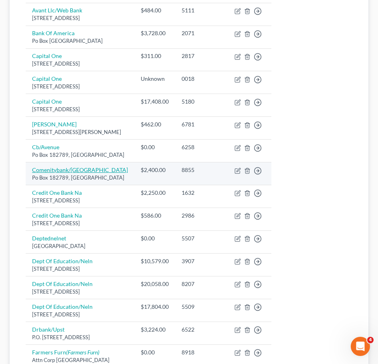
click at [78, 167] on link "Comenitybank/Kayjewe" at bounding box center [80, 170] width 96 height 7
select select "36"
select select "2"
select select "0"
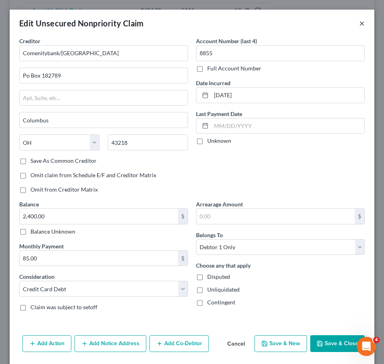
click at [359, 28] on button "×" at bounding box center [362, 23] width 6 height 10
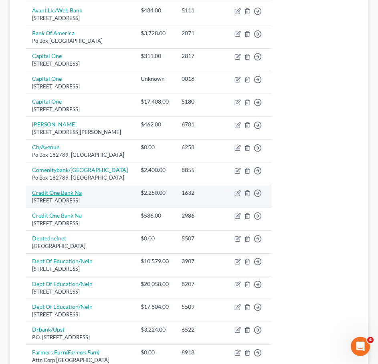
click at [74, 189] on link "Credit One Bank Na" at bounding box center [57, 192] width 50 height 7
select select "31"
select select "2"
select select "0"
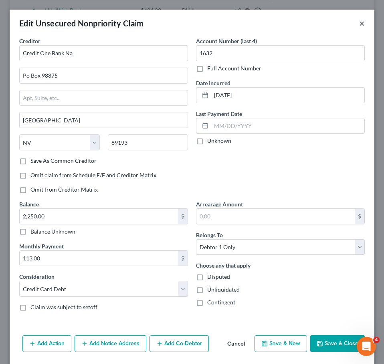
click at [359, 20] on button "×" at bounding box center [362, 23] width 6 height 10
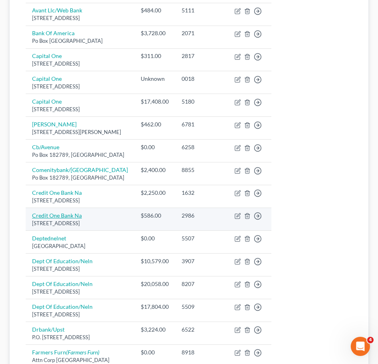
click at [71, 212] on link "Credit One Bank Na" at bounding box center [57, 215] width 50 height 7
select select "31"
select select "2"
select select "1"
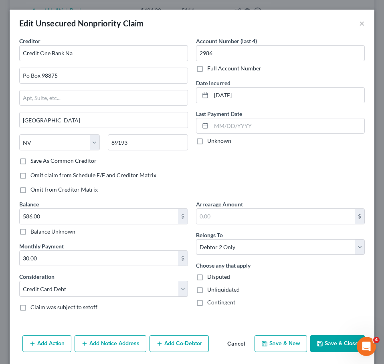
click at [230, 347] on button "Cancel" at bounding box center [236, 344] width 30 height 16
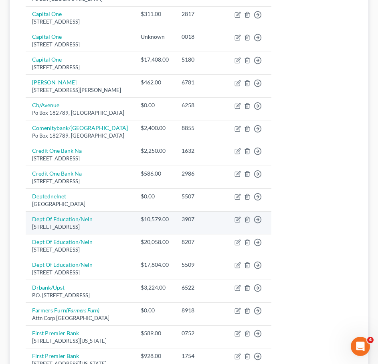
scroll to position [347, 0]
click at [65, 215] on link "Dept Of Education/Neln" at bounding box center [62, 218] width 60 height 7
select select "30"
select select "17"
select select "0"
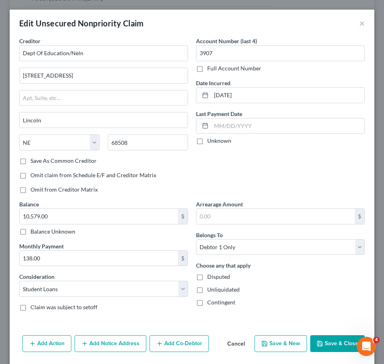
click at [239, 343] on button "Cancel" at bounding box center [236, 344] width 30 height 16
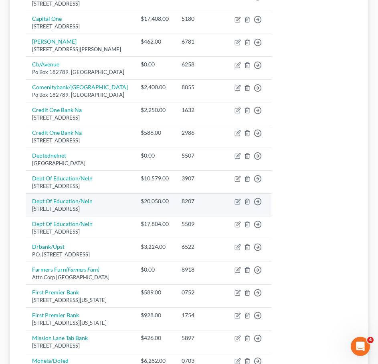
scroll to position [388, 0]
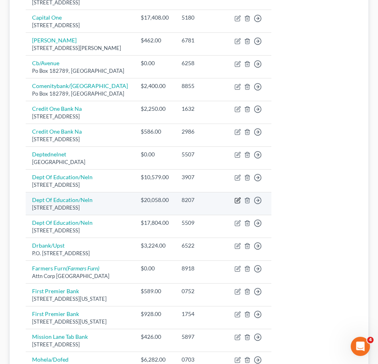
click at [241, 197] on icon "button" at bounding box center [237, 200] width 6 height 6
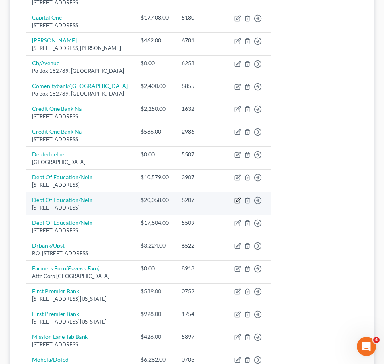
select select "30"
select select "17"
select select "0"
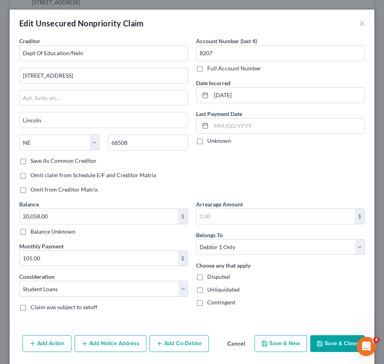
click at [230, 345] on button "Cancel" at bounding box center [236, 344] width 30 height 16
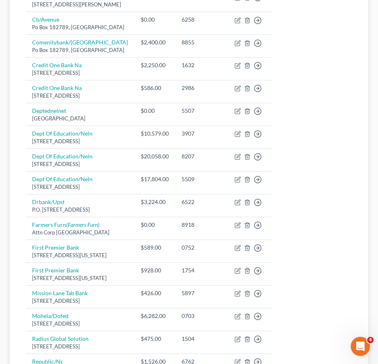
scroll to position [432, 0]
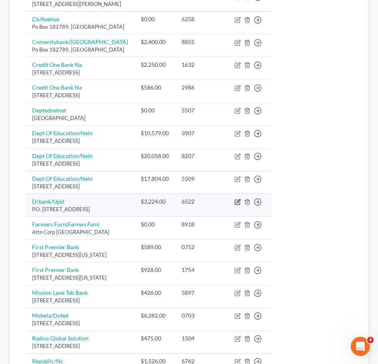
click at [241, 199] on icon "button" at bounding box center [237, 202] width 6 height 6
select select "4"
select select "0"
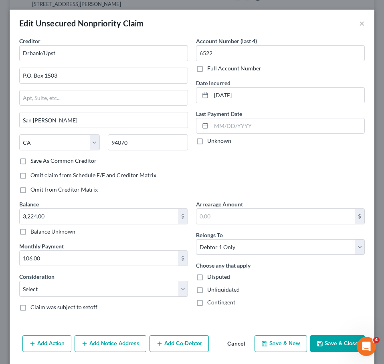
click at [232, 347] on button "Cancel" at bounding box center [236, 344] width 30 height 16
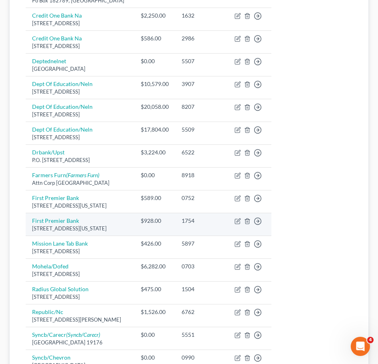
scroll to position [487, 0]
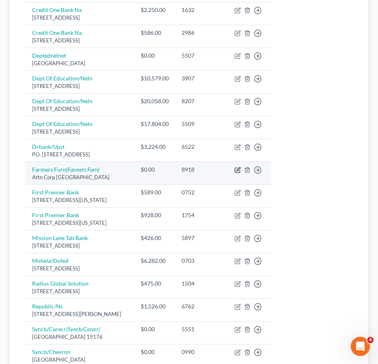
click at [239, 168] on icon "button" at bounding box center [237, 170] width 5 height 5
select select "10"
select select "0"
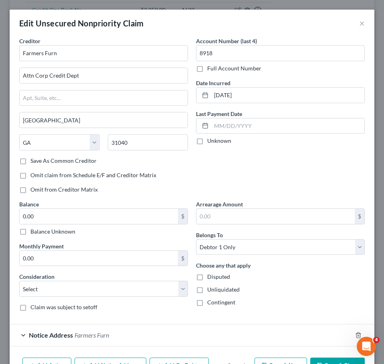
click at [356, 30] on div "Edit Unsecured Nonpriority Claim ×" at bounding box center [192, 23] width 364 height 27
click at [359, 28] on button "×" at bounding box center [362, 23] width 6 height 10
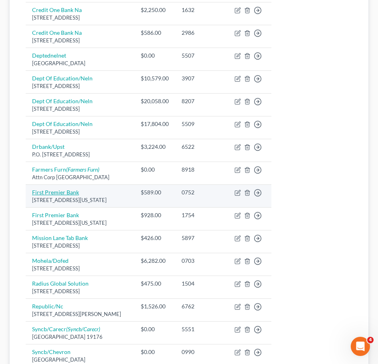
click at [54, 189] on link "First Premier Bank" at bounding box center [55, 192] width 47 height 7
select select "43"
select select "2"
select select "1"
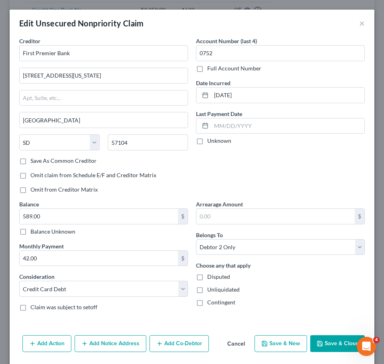
click at [232, 343] on button "Cancel" at bounding box center [236, 344] width 30 height 16
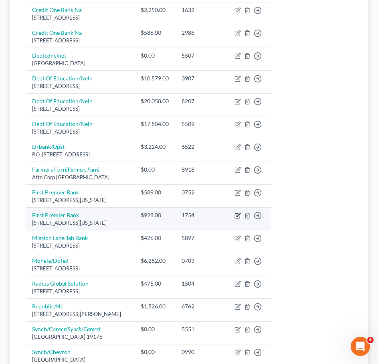
click at [241, 213] on icon "button" at bounding box center [237, 216] width 6 height 6
select select "43"
select select "2"
select select "1"
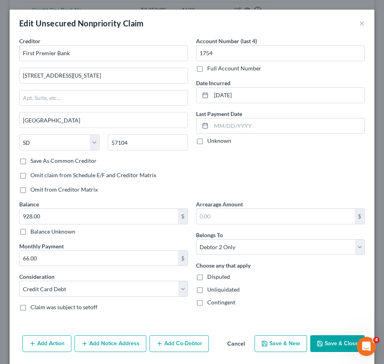
click at [227, 343] on button "Cancel" at bounding box center [236, 344] width 30 height 16
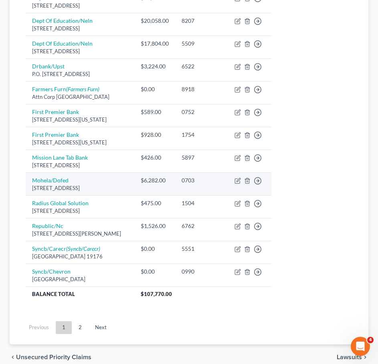
scroll to position [568, 0]
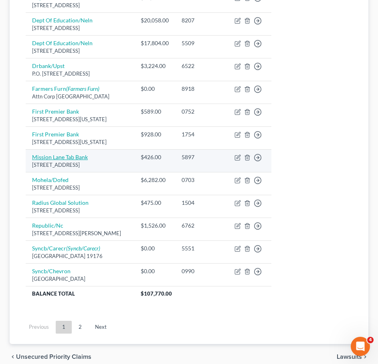
click at [73, 154] on link "Mission Lane Tab Bank" at bounding box center [60, 157] width 56 height 7
select select "48"
select select "2"
select select "1"
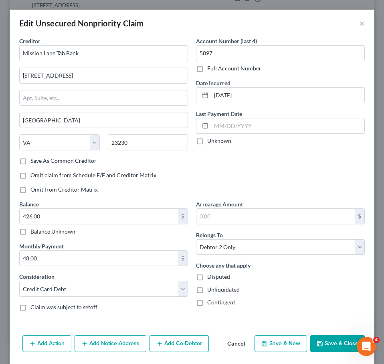
click at [229, 343] on button "Cancel" at bounding box center [236, 344] width 30 height 16
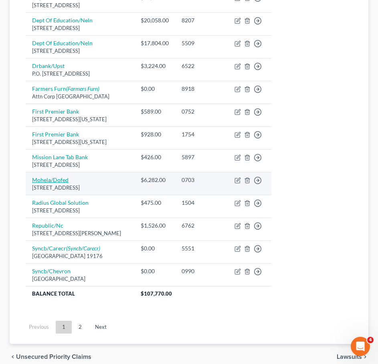
click at [62, 177] on link "Mohela/Dofed" at bounding box center [50, 180] width 36 height 7
select select "26"
select select "17"
select select "1"
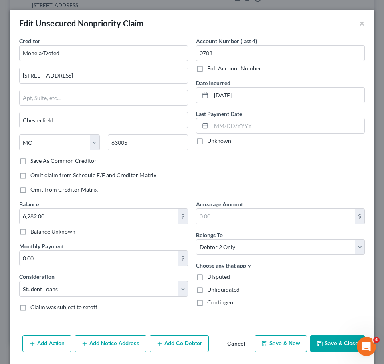
click at [232, 345] on button "Cancel" at bounding box center [236, 344] width 30 height 16
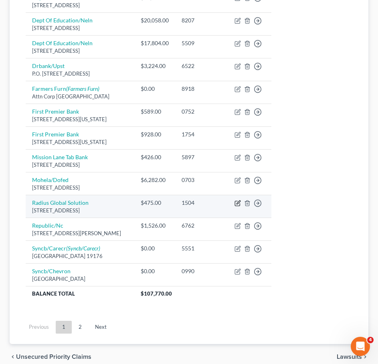
click at [241, 200] on icon "button" at bounding box center [237, 203] width 6 height 6
select select "24"
select select "1"
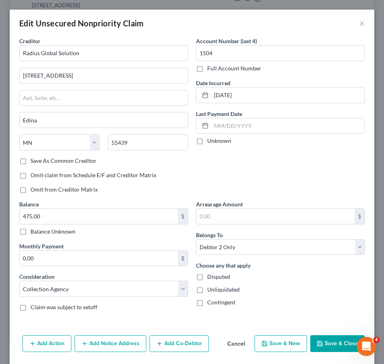
click at [229, 347] on button "Cancel" at bounding box center [236, 344] width 30 height 16
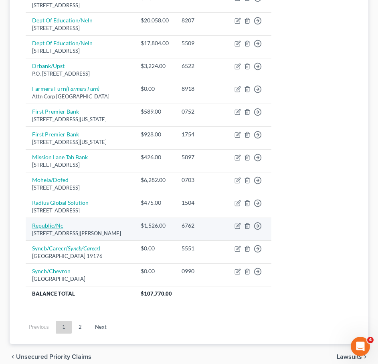
click at [50, 222] on link "Republic/Nc" at bounding box center [47, 225] width 31 height 7
select select "14"
select select "2"
select select "0"
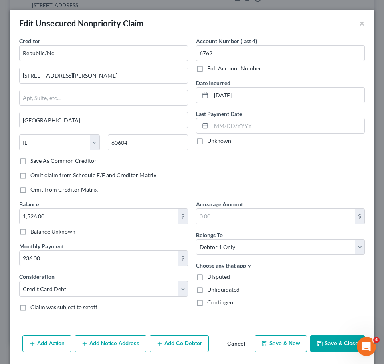
click at [233, 341] on button "Cancel" at bounding box center [236, 344] width 30 height 16
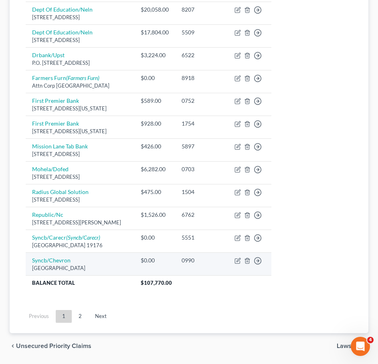
scroll to position [580, 0]
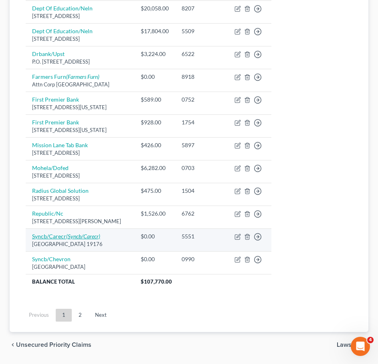
click at [95, 233] on icon "(Syncb/Carecr)" at bounding box center [83, 236] width 34 height 7
select select "39"
select select "2"
select select "0"
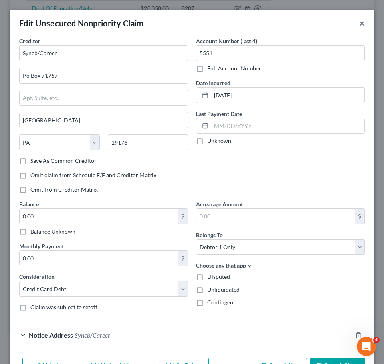
click at [359, 24] on button "×" at bounding box center [362, 23] width 6 height 10
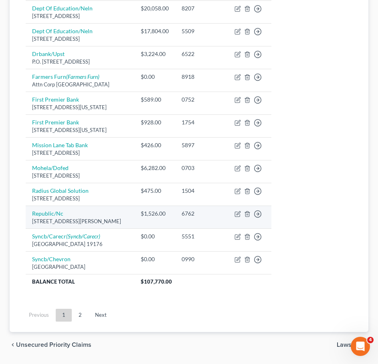
scroll to position [585, 0]
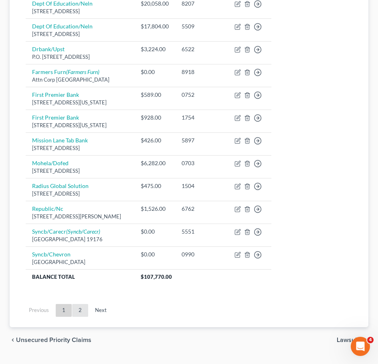
click at [76, 304] on link "2" at bounding box center [80, 310] width 16 height 13
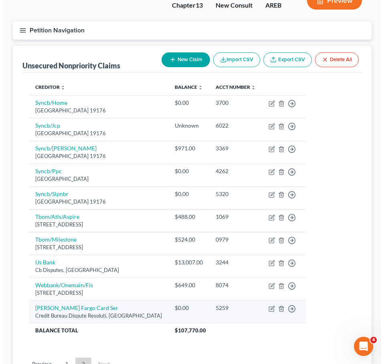
scroll to position [75, 0]
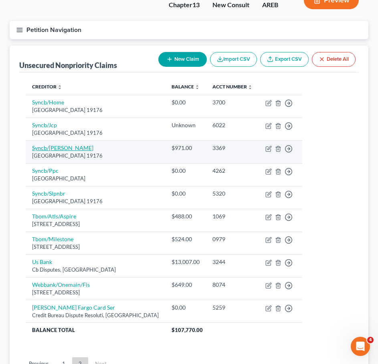
click at [50, 145] on link "Syncb/Mavis" at bounding box center [62, 148] width 61 height 7
select select "39"
select select "2"
select select "0"
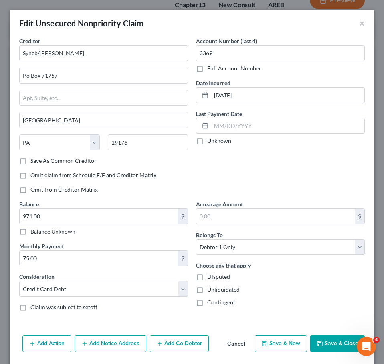
click at [224, 344] on button "Cancel" at bounding box center [236, 344] width 30 height 16
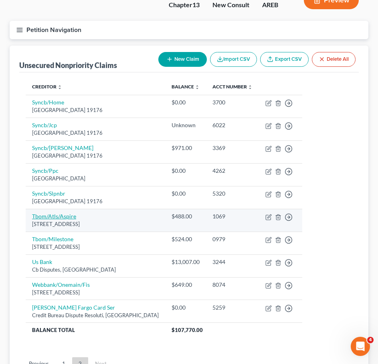
click at [65, 213] on link "Tbom/Atls/Aspire" at bounding box center [54, 216] width 44 height 7
select select "10"
select select "2"
select select "1"
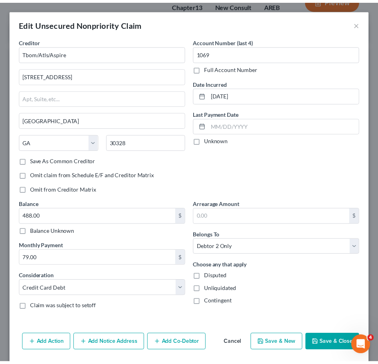
scroll to position [6, 0]
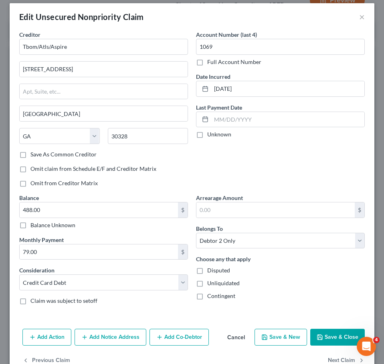
click at [231, 339] on button "Cancel" at bounding box center [236, 338] width 30 height 16
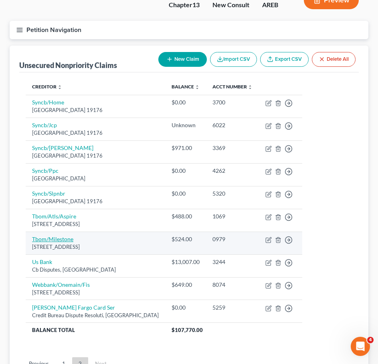
click at [68, 236] on link "Tbom/Milestone" at bounding box center [52, 239] width 41 height 7
select select "38"
select select "2"
select select "1"
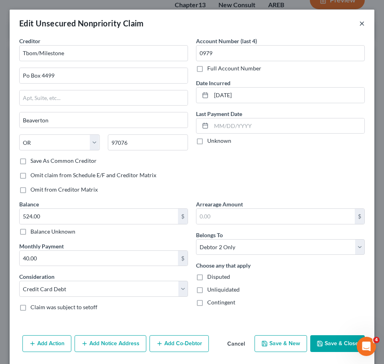
click at [359, 26] on button "×" at bounding box center [362, 23] width 6 height 10
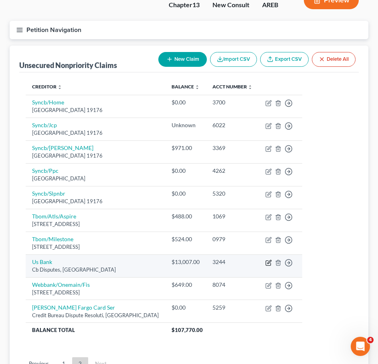
click at [265, 260] on icon "button" at bounding box center [268, 263] width 6 height 6
select select "26"
select select "0"
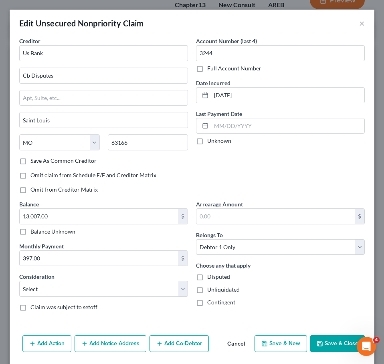
click at [230, 345] on button "Cancel" at bounding box center [236, 344] width 30 height 16
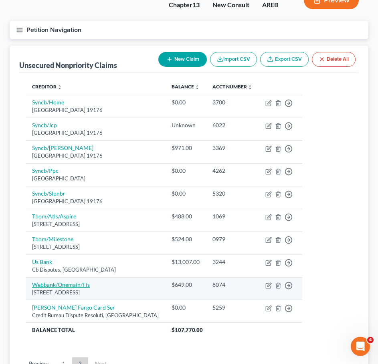
click at [82, 281] on link "Webbank/Onemain/Fis" at bounding box center [61, 284] width 58 height 7
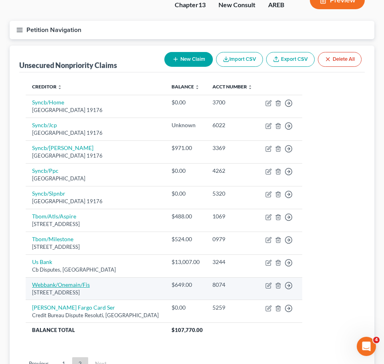
select select "9"
select select "2"
select select "1"
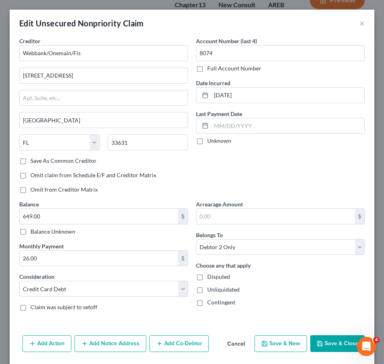
click at [230, 341] on button "Cancel" at bounding box center [236, 344] width 30 height 16
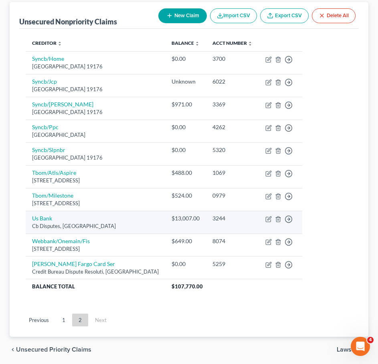
scroll to position [129, 0]
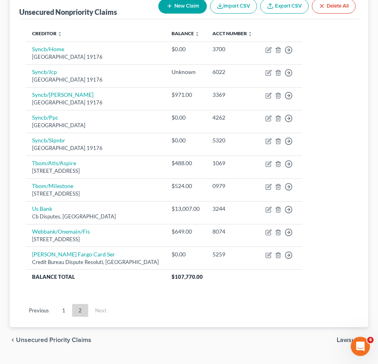
click at [70, 337] on span "Unsecured Priority Claims" at bounding box center [53, 340] width 75 height 6
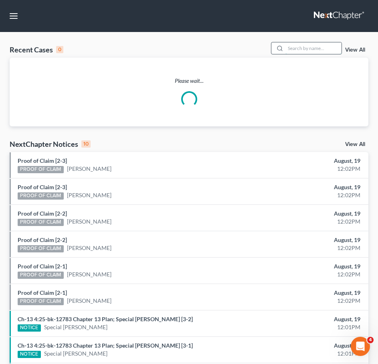
click at [332, 49] on input "search" at bounding box center [313, 48] width 56 height 12
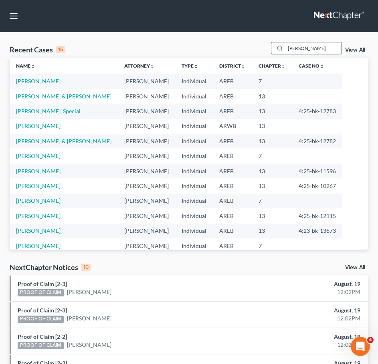
type input "curenton"
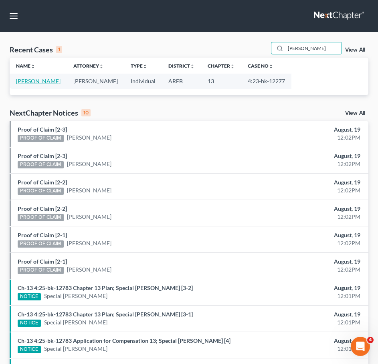
click at [56, 82] on link "Curenton, Elizabeth" at bounding box center [38, 81] width 44 height 7
select select "2"
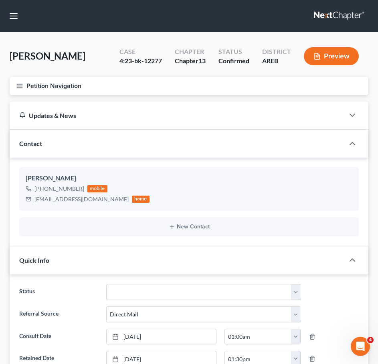
click at [16, 84] on icon "button" at bounding box center [19, 85] width 7 height 7
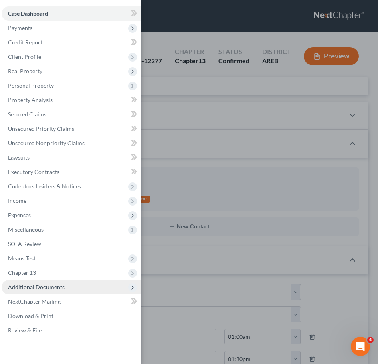
click at [67, 289] on span "Additional Documents" at bounding box center [71, 287] width 139 height 14
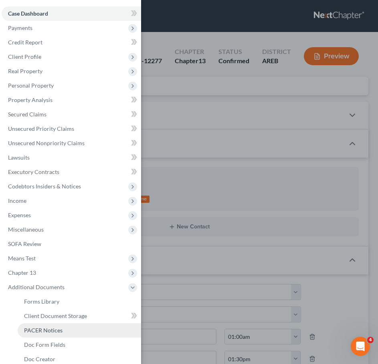
click at [61, 328] on span "PACER Notices" at bounding box center [43, 330] width 38 height 7
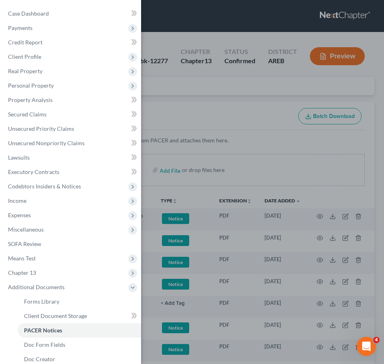
click at [256, 92] on div "Case Dashboard Payments Invoices Payments Payments Credit Report Client Profile" at bounding box center [192, 182] width 384 height 364
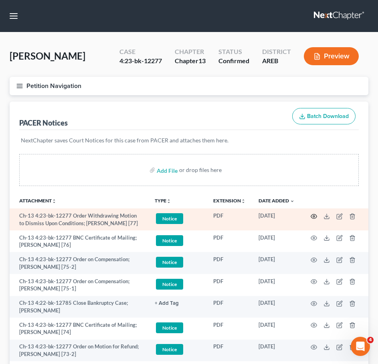
click at [311, 217] on icon "button" at bounding box center [313, 216] width 6 height 6
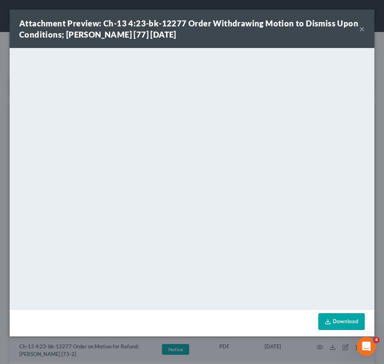
click at [359, 31] on button "×" at bounding box center [362, 29] width 6 height 10
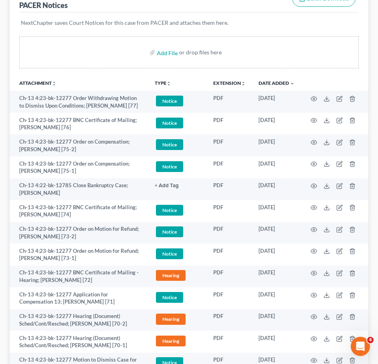
scroll to position [118, 0]
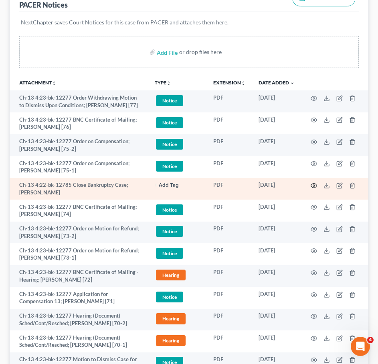
click at [311, 185] on icon "button" at bounding box center [314, 186] width 6 height 4
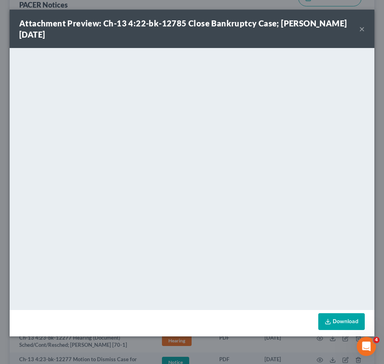
click at [364, 31] on button "×" at bounding box center [362, 29] width 6 height 10
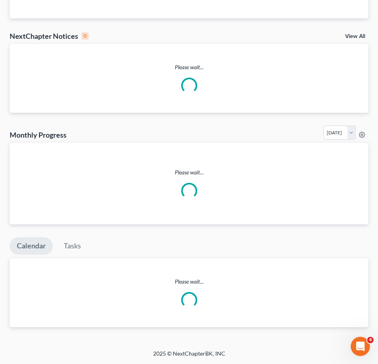
scroll to position [113, 0]
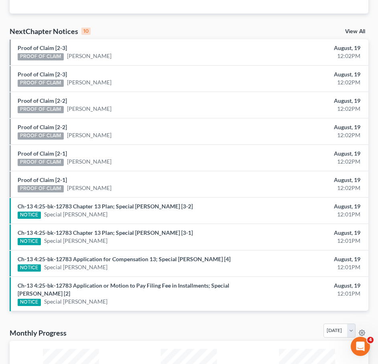
scroll to position [0, 0]
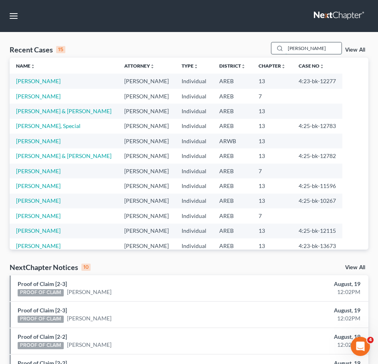
type input "hall, dawanda"
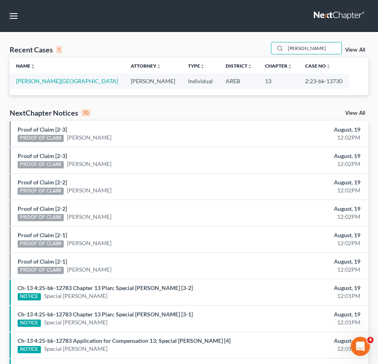
click at [34, 85] on td "Hall, Dawanda" at bounding box center [67, 81] width 114 height 15
click at [28, 78] on link "Hall, Dawanda" at bounding box center [67, 81] width 102 height 7
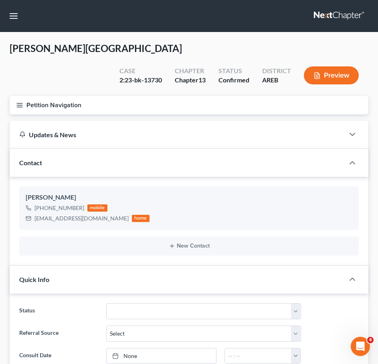
click at [18, 102] on icon "button" at bounding box center [19, 105] width 7 height 7
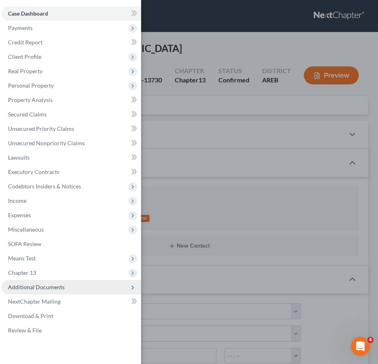
click at [52, 291] on span "Additional Documents" at bounding box center [71, 287] width 139 height 14
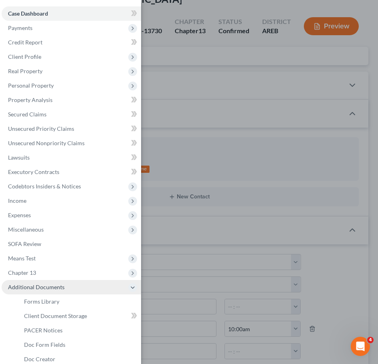
scroll to position [50, 0]
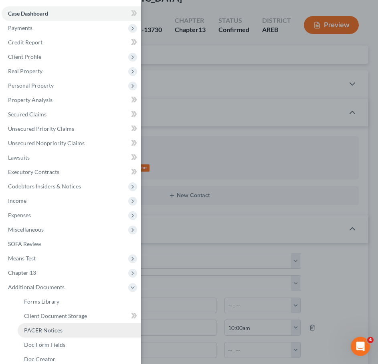
click at [50, 333] on span "PACER Notices" at bounding box center [43, 330] width 38 height 7
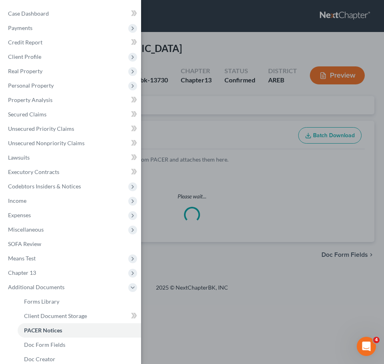
click at [259, 95] on div "Case Dashboard Payments Invoices Payments Payments Credit Report Client Profile" at bounding box center [192, 182] width 384 height 364
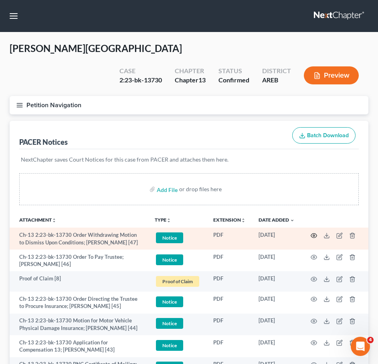
click at [312, 233] on icon "button" at bounding box center [313, 236] width 6 height 6
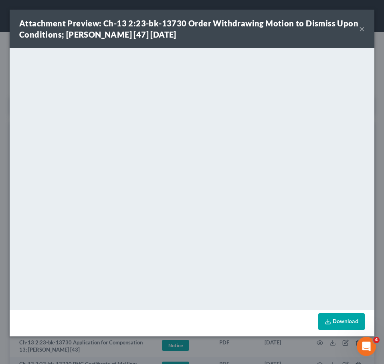
click at [361, 29] on button "×" at bounding box center [362, 29] width 6 height 10
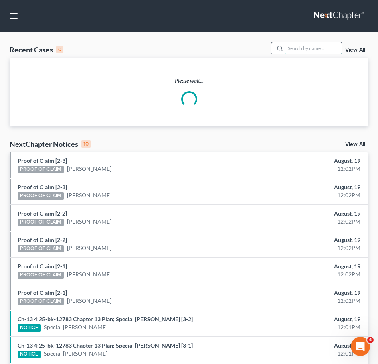
click at [317, 46] on input "search" at bounding box center [313, 48] width 56 height 12
click at [317, 46] on input "freemna" at bounding box center [313, 48] width 56 height 12
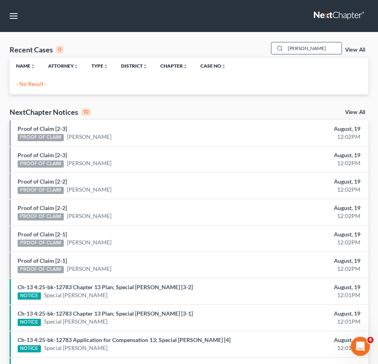
type input "freeman"
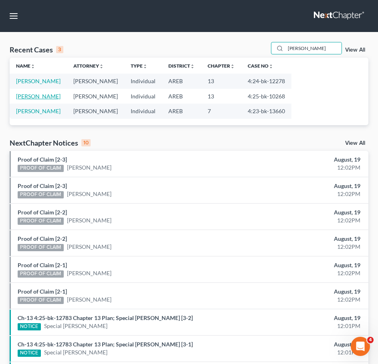
click at [40, 94] on link "Freeman, Terri" at bounding box center [38, 96] width 44 height 7
select select "6"
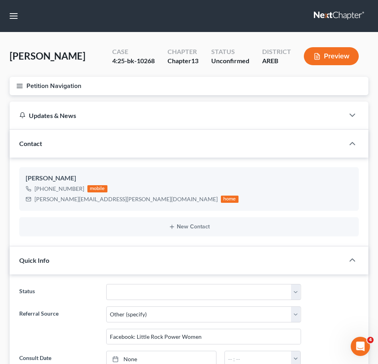
click at [22, 83] on icon "button" at bounding box center [19, 85] width 7 height 7
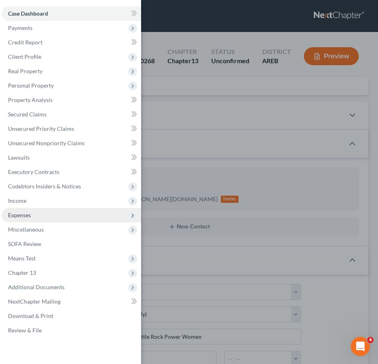
click at [12, 212] on span "Expenses" at bounding box center [19, 215] width 23 height 7
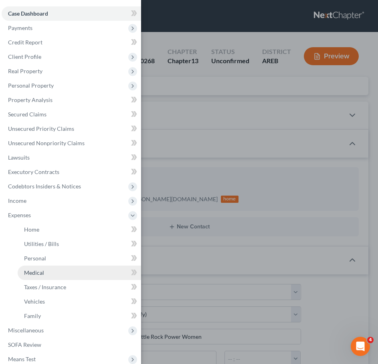
click at [41, 275] on span "Medical" at bounding box center [34, 272] width 20 height 7
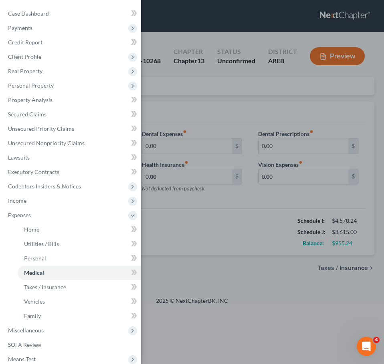
click at [209, 116] on div "Case Dashboard Payments Invoices Payments Payments Credit Report Client Profile" at bounding box center [192, 182] width 384 height 364
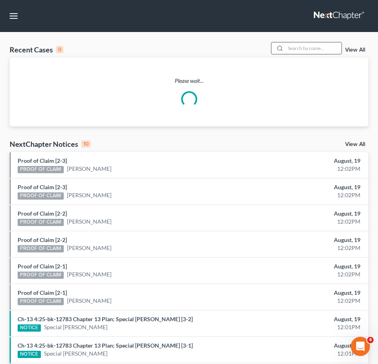
click at [309, 47] on input "search" at bounding box center [313, 48] width 56 height 12
type input "holmes"
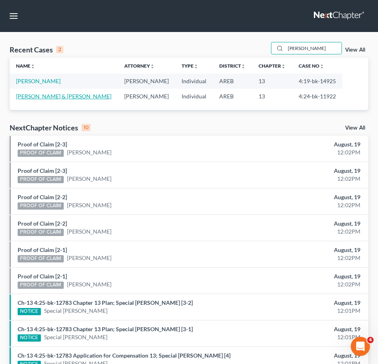
click at [49, 96] on link "Holmes, Harvey & Laurie" at bounding box center [63, 96] width 95 height 7
select select "2"
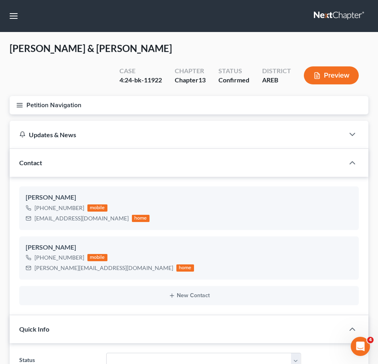
click at [16, 103] on icon "button" at bounding box center [19, 105] width 7 height 7
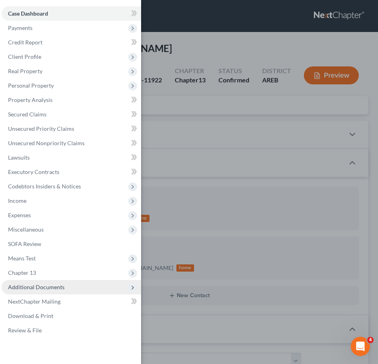
click at [54, 288] on span "Additional Documents" at bounding box center [36, 287] width 56 height 7
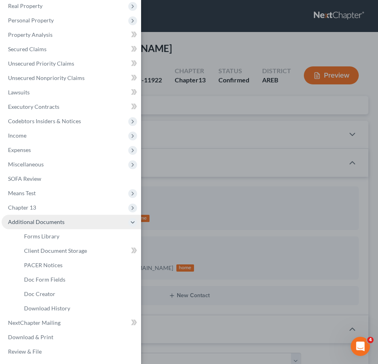
scroll to position [66, 0]
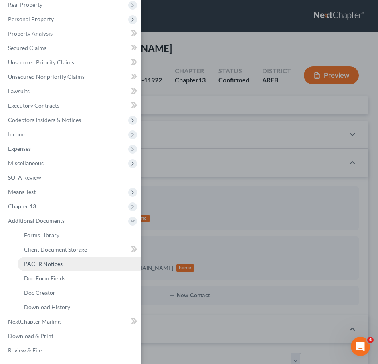
click at [36, 264] on span "PACER Notices" at bounding box center [43, 264] width 38 height 7
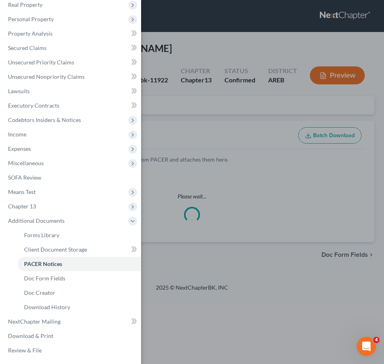
click at [228, 84] on div "Case Dashboard Payments Invoices Payments Payments Credit Report Client Profile" at bounding box center [192, 182] width 384 height 364
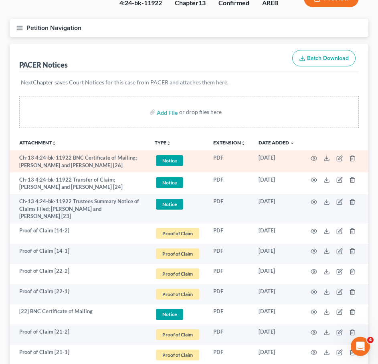
scroll to position [78, 0]
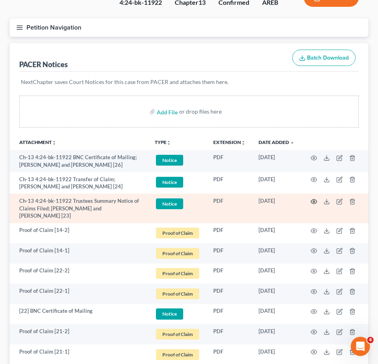
click at [314, 202] on circle "button" at bounding box center [314, 202] width 2 height 2
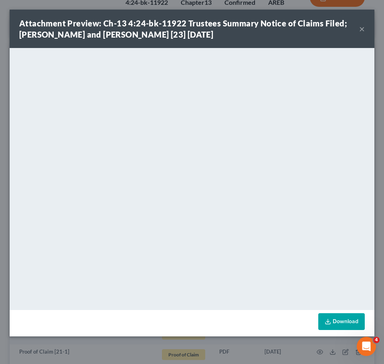
click at [359, 28] on button "×" at bounding box center [362, 29] width 6 height 10
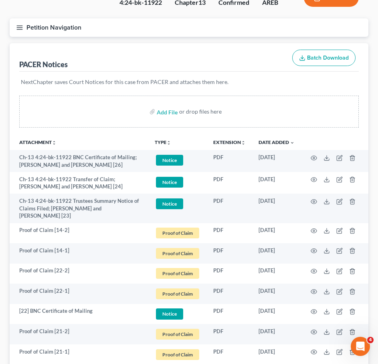
click at [18, 23] on button "Petition Navigation" at bounding box center [189, 27] width 358 height 18
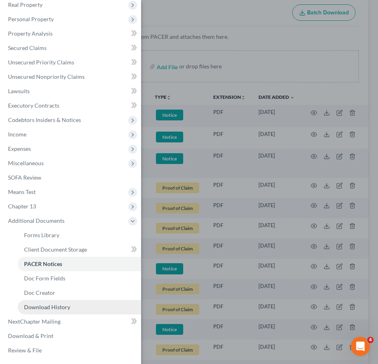
scroll to position [123, 0]
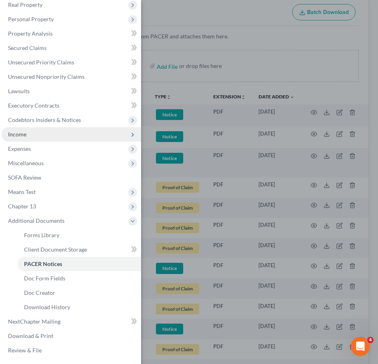
click at [36, 135] on span "Income" at bounding box center [71, 134] width 139 height 14
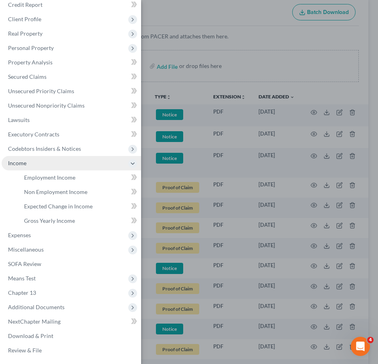
scroll to position [38, 0]
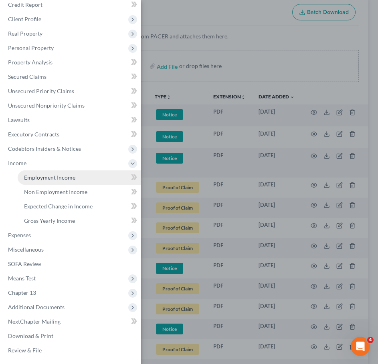
click at [61, 178] on span "Employment Income" at bounding box center [49, 177] width 51 height 7
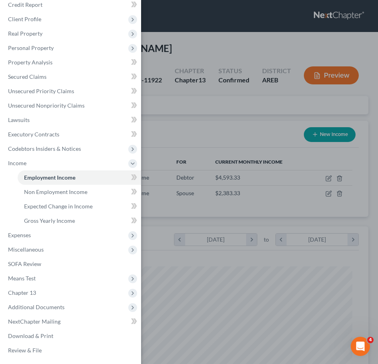
click at [239, 85] on div "Case Dashboard Payments Invoices Payments Payments Credit Report Client Profile" at bounding box center [189, 182] width 378 height 364
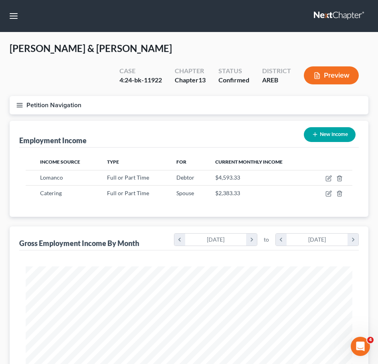
scroll to position [284, 0]
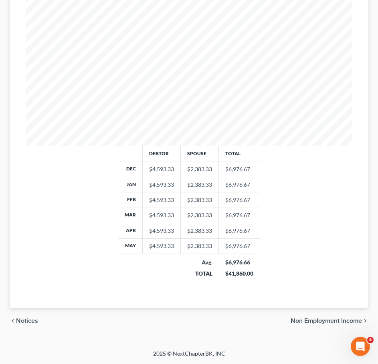
click at [319, 318] on span "Non Employment Income" at bounding box center [325, 321] width 71 height 6
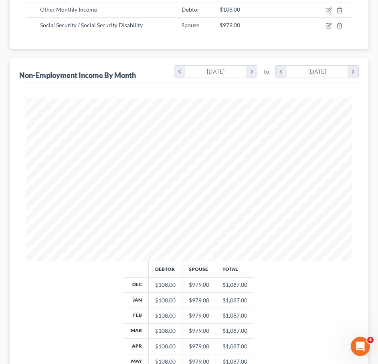
scroll to position [284, 0]
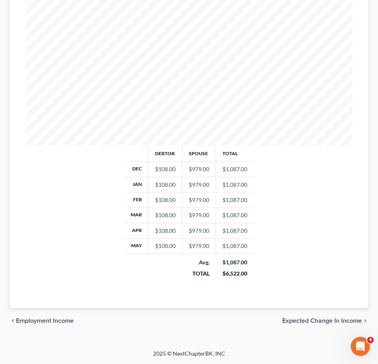
click at [335, 322] on span "Expected Change in Income" at bounding box center [322, 321] width 80 height 6
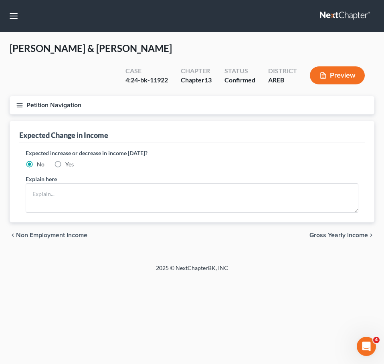
click at [349, 236] on span "Gross Yearly Income" at bounding box center [338, 235] width 58 height 6
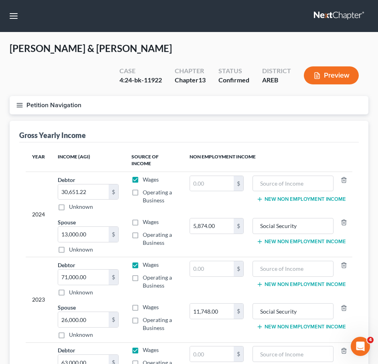
scroll to position [136, 0]
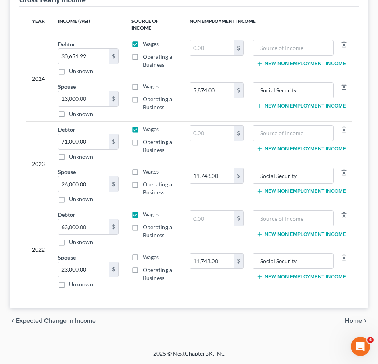
click at [355, 319] on span "Home" at bounding box center [352, 321] width 17 height 6
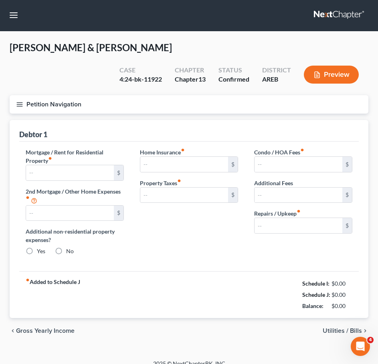
type input "1,550.00"
type input "0.00"
radio input "true"
type input "25.00"
type input "0.00"
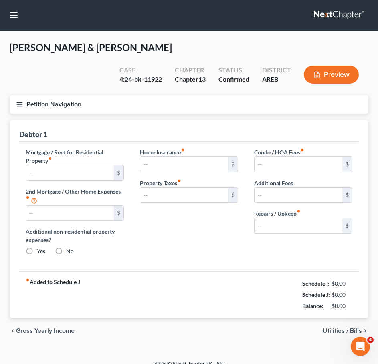
type input "0.00"
type input "100.00"
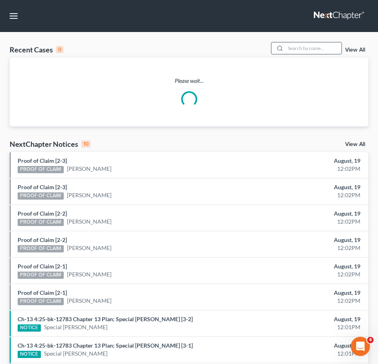
click at [309, 49] on input "search" at bounding box center [313, 48] width 56 height 12
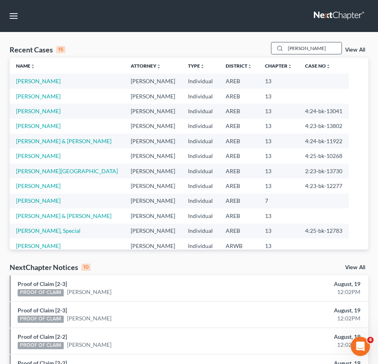
type input "murphy"
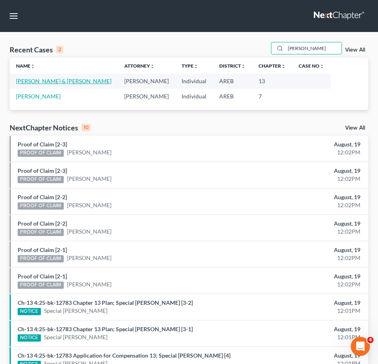
click at [51, 84] on link "Murphy, Michael & Michele" at bounding box center [63, 81] width 95 height 7
select select "2"
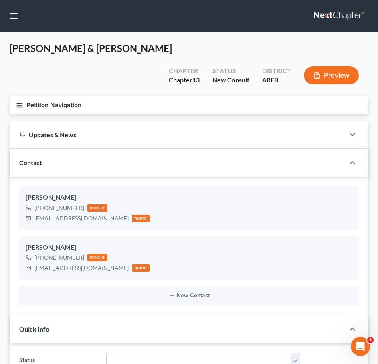
click at [13, 96] on button "Petition Navigation" at bounding box center [189, 105] width 358 height 18
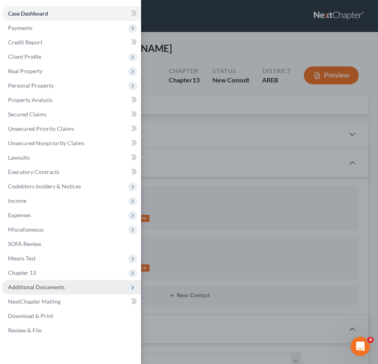
click at [51, 286] on span "Additional Documents" at bounding box center [36, 287] width 56 height 7
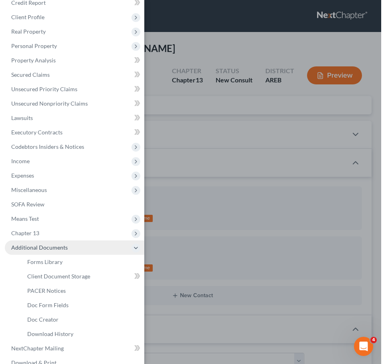
scroll to position [40, 0]
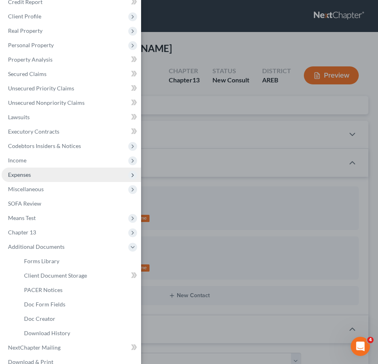
click at [34, 174] on span "Expenses" at bounding box center [71, 175] width 139 height 14
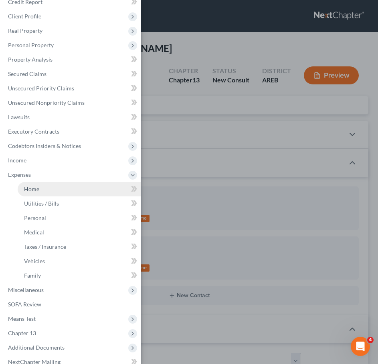
click at [32, 190] on span "Home" at bounding box center [31, 189] width 15 height 7
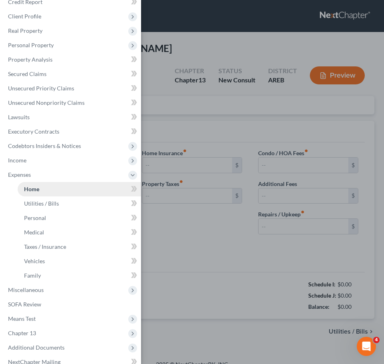
type input "2,000.00"
type input "0.00"
radio input "true"
type input "36.00"
type input "0.00"
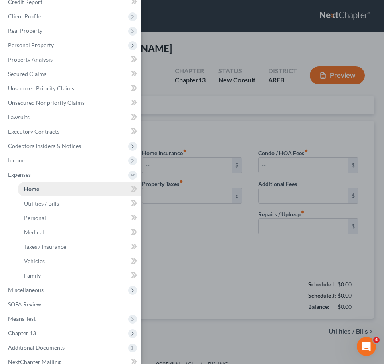
type input "0.00"
type input "100.00"
click at [214, 275] on div "Case Dashboard Payments Invoices Payments Payments Credit Report Client Profile" at bounding box center [192, 182] width 384 height 364
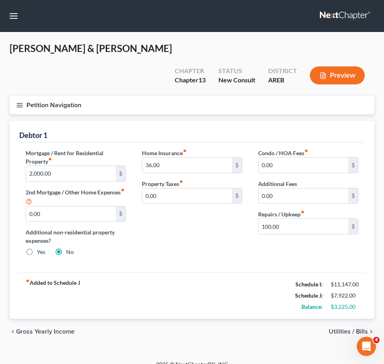
click at [21, 102] on icon "button" at bounding box center [19, 105] width 7 height 7
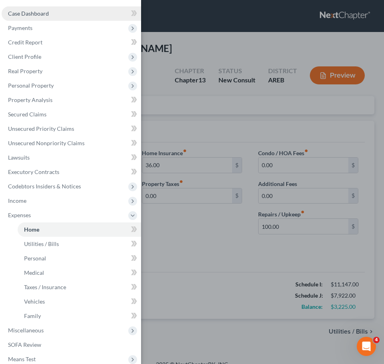
click at [54, 10] on link "Case Dashboard" at bounding box center [71, 13] width 139 height 14
select select "2"
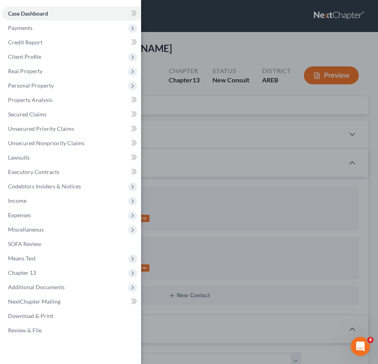
click at [276, 130] on div "Case Dashboard Payments Invoices Payments Payments Credit Report Client Profile" at bounding box center [189, 182] width 378 height 364
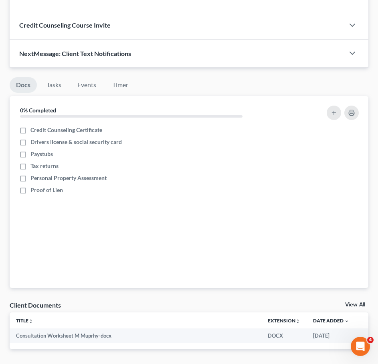
scroll to position [835, 0]
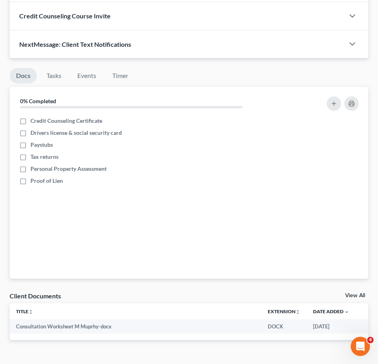
click at [355, 293] on link "View All" at bounding box center [355, 296] width 20 height 6
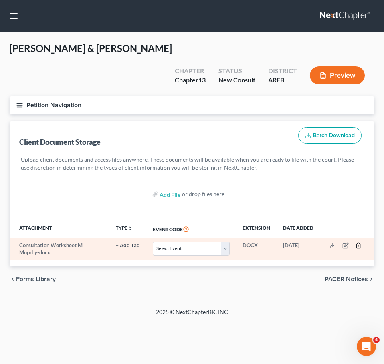
click at [358, 243] on icon "button" at bounding box center [358, 246] width 6 height 6
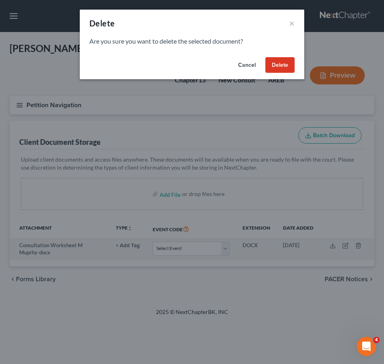
click at [274, 63] on button "Delete" at bounding box center [279, 65] width 29 height 16
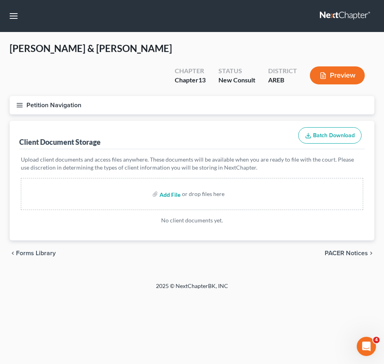
click at [172, 187] on input "file" at bounding box center [168, 194] width 19 height 14
type input "C:\fakepath\Plan Analysis & Base Calculation MM Murphy.xlsx"
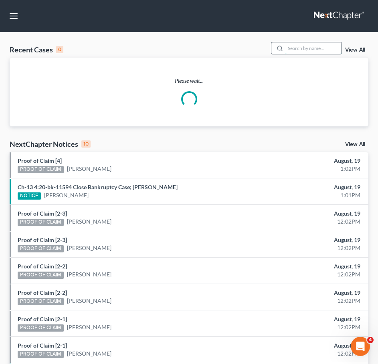
click at [311, 43] on input "search" at bounding box center [313, 48] width 56 height 12
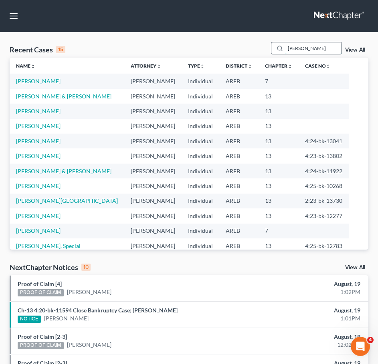
type input "mcshan"
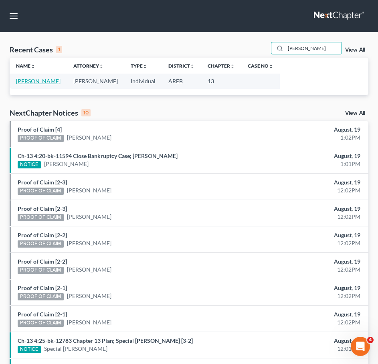
click at [47, 81] on link "McShan, McKenzie" at bounding box center [38, 81] width 44 height 7
select select "5"
select select "0"
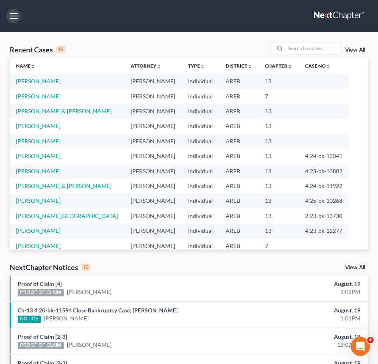
click at [16, 18] on button "button" at bounding box center [13, 16] width 14 height 14
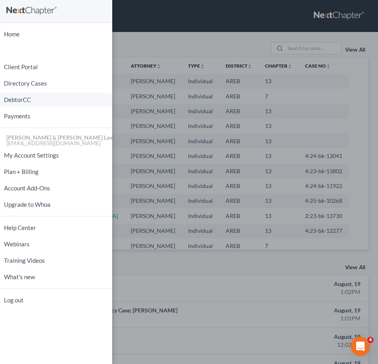
click at [37, 102] on link "DebtorCC" at bounding box center [56, 100] width 112 height 14
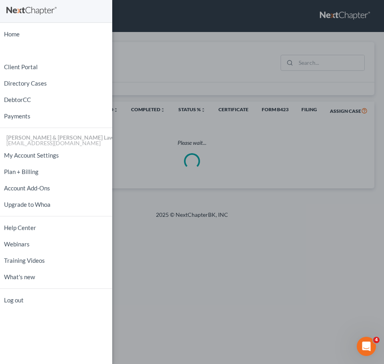
click at [319, 66] on div "Home New Case Client Portal Directory Cases DebtorCC Payments Lambert & Perry L…" at bounding box center [192, 182] width 384 height 364
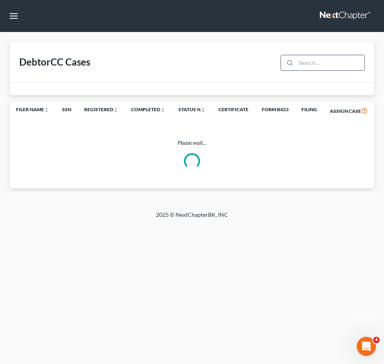
click at [331, 65] on input "search" at bounding box center [329, 62] width 68 height 15
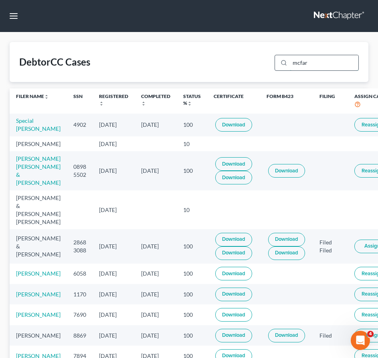
type input "mcfar"
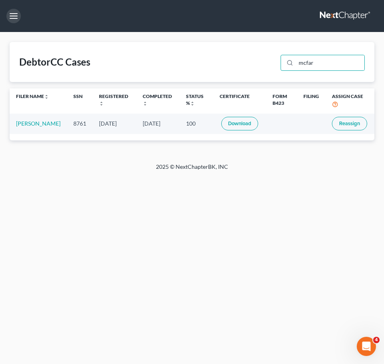
click at [9, 14] on button "button" at bounding box center [13, 16] width 14 height 14
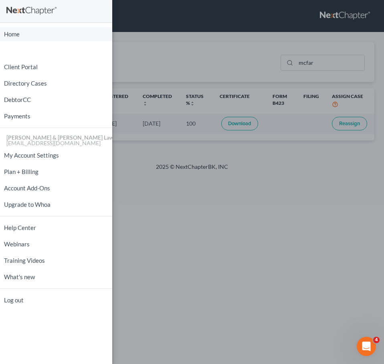
click at [19, 32] on link "Home" at bounding box center [56, 34] width 112 height 14
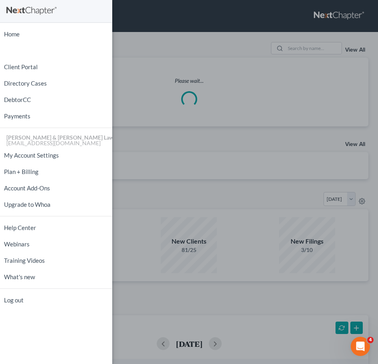
click at [217, 53] on div "Home New Case Client Portal Directory Cases DebtorCC Payments Lambert & Perry L…" at bounding box center [189, 182] width 378 height 364
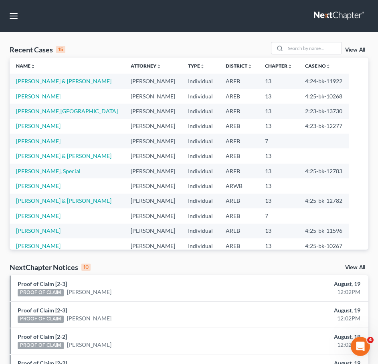
click at [354, 49] on link "View All" at bounding box center [355, 50] width 20 height 6
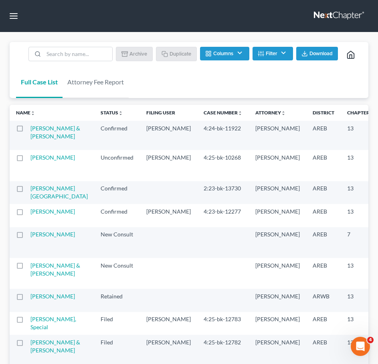
click at [281, 51] on button "Filter" at bounding box center [272, 54] width 40 height 14
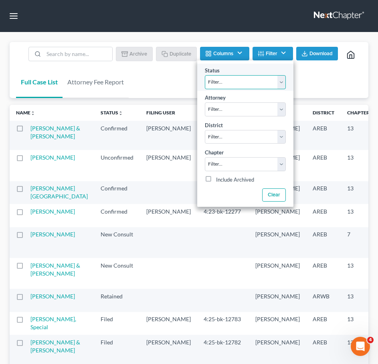
click at [270, 81] on select "Filter... Awaiting 341 Chapter 7 - Attended Meeting Confirmed Discharged Dismis…" at bounding box center [245, 82] width 81 height 14
click at [267, 69] on div "Status Filter... Awaiting 341 Chapter 7 - Attended Meeting Confirmed Discharged…" at bounding box center [245, 77] width 96 height 27
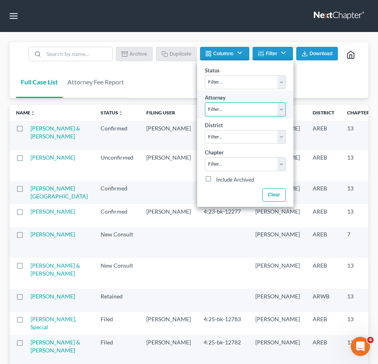
click at [272, 109] on select "Filter... Samantha Lambert Ben D. Perry" at bounding box center [245, 109] width 81 height 14
select select "0"
click at [205, 102] on select "Filter... Samantha Lambert Ben D. Perry" at bounding box center [245, 109] width 81 height 14
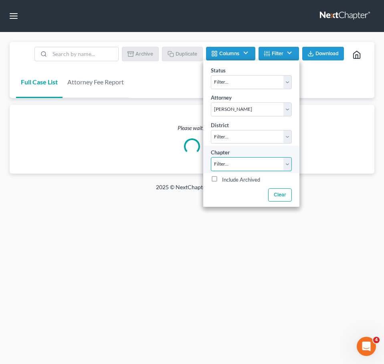
click at [273, 167] on select "Filter... 7 11 13" at bounding box center [251, 164] width 81 height 14
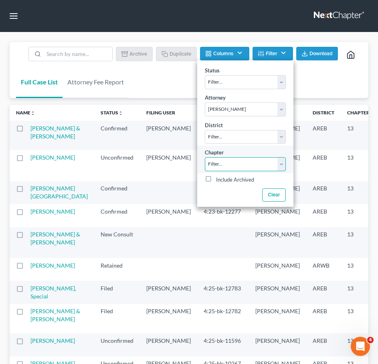
select select "2"
click at [205, 157] on select "Filter... 7 11 13" at bounding box center [245, 164] width 81 height 14
click at [324, 77] on div "Full Case List Attorney Fee Report Batch Download Archive Un-archive Duplicate …" at bounding box center [189, 70] width 358 height 56
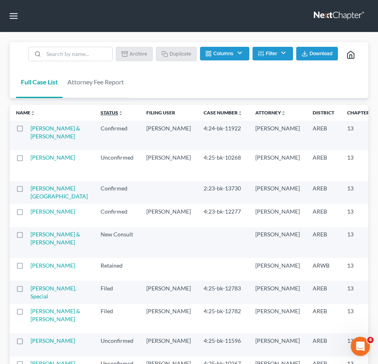
click at [100, 113] on link "Status unfold_more expand_more expand_less" at bounding box center [111, 113] width 22 height 6
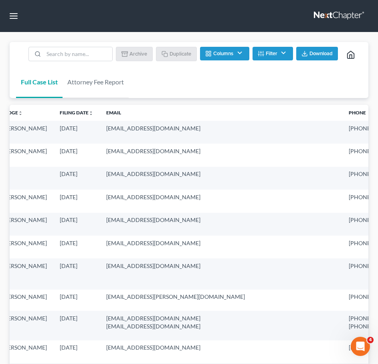
click at [277, 58] on button "Filter" at bounding box center [272, 54] width 40 height 14
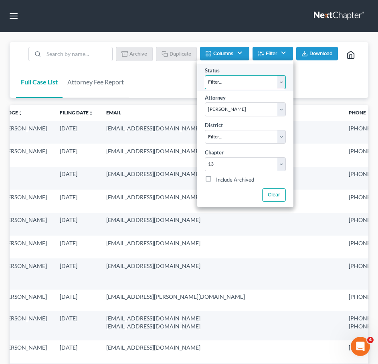
click at [260, 79] on select "Filter... Awaiting 341 Chapter 7 - Attended Meeting Confirmed Discharged Dismis…" at bounding box center [245, 82] width 81 height 14
click at [205, 75] on select "Filter... Awaiting 341 Chapter 7 - Attended Meeting Confirmed Discharged Dismis…" at bounding box center [245, 82] width 81 height 14
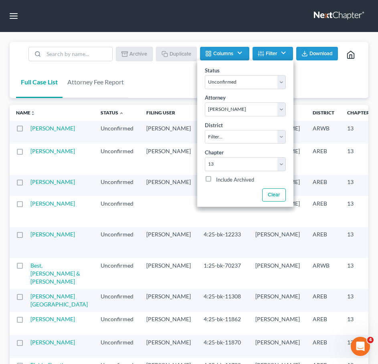
click at [332, 82] on div "Full Case List Attorney Fee Report Batch Download Archive Un-archive Duplicate …" at bounding box center [189, 70] width 358 height 56
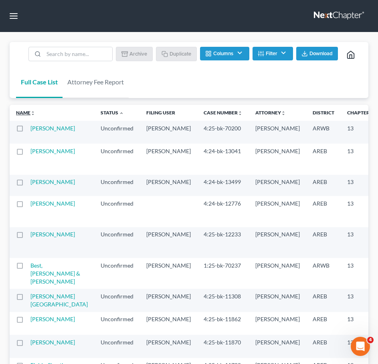
click at [26, 114] on link "Name unfold_more expand_more expand_less" at bounding box center [25, 113] width 19 height 6
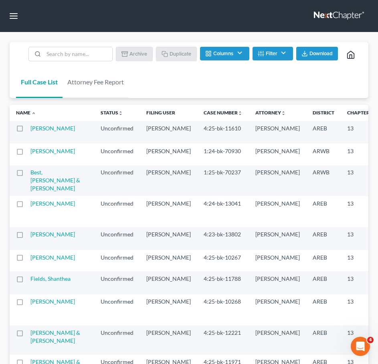
click at [279, 51] on button "Filter" at bounding box center [272, 54] width 40 height 14
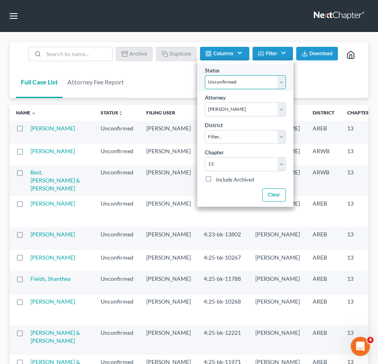
click at [264, 83] on select "Filter... Awaiting 341 Chapter 7 - Attended Meeting Confirmed Discharged Dismis…" at bounding box center [245, 82] width 81 height 14
click at [205, 75] on select "Filter... Awaiting 341 Chapter 7 - Attended Meeting Confirmed Discharged Dismis…" at bounding box center [245, 82] width 81 height 14
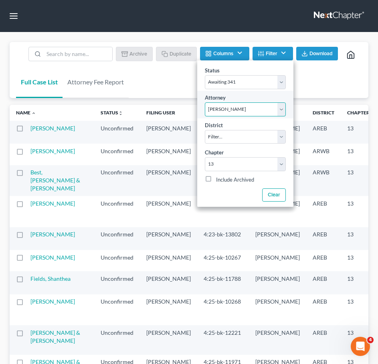
click at [262, 106] on select "Filter... Samantha Lambert Ben D. Perry" at bounding box center [245, 109] width 81 height 14
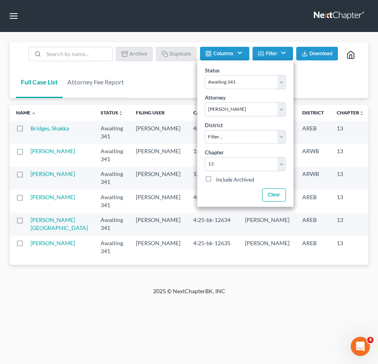
click at [316, 78] on div "Full Case List Attorney Fee Report Batch Download Archive Un-archive Duplicate …" at bounding box center [189, 70] width 358 height 56
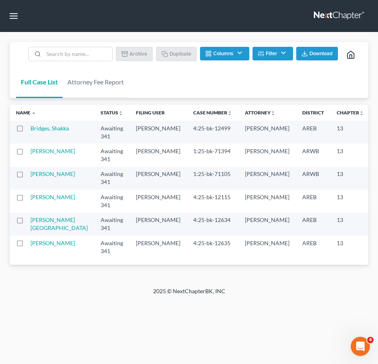
click at [265, 56] on button "Filter" at bounding box center [272, 54] width 40 height 14
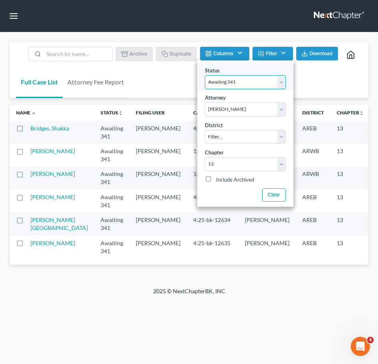
click at [259, 81] on select "Filter... Awaiting 341 Chapter 7 - Attended Meeting Confirmed Discharged Dismis…" at bounding box center [245, 82] width 81 height 14
click at [205, 75] on select "Filter... Awaiting 341 Chapter 7 - Attended Meeting Confirmed Discharged Dismis…" at bounding box center [245, 82] width 81 height 14
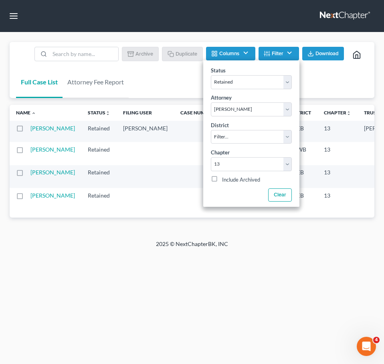
click at [332, 81] on div "Full Case List Attorney Fee Report Batch Download Archive Un-archive Duplicate …" at bounding box center [192, 70] width 364 height 56
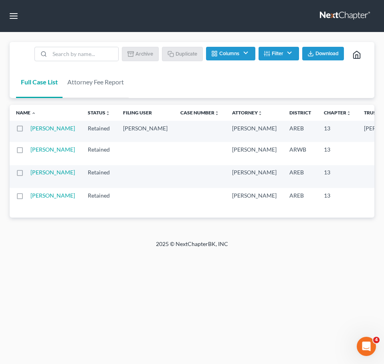
click at [288, 58] on button "Filter" at bounding box center [278, 54] width 40 height 14
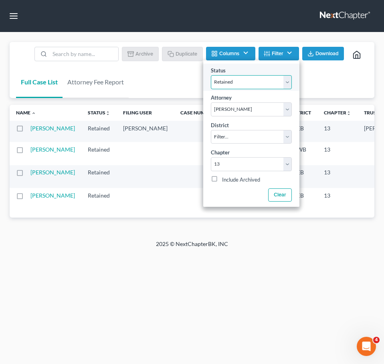
click at [279, 84] on select "Filter... Awaiting 341 Chapter 7 - Attended Meeting Confirmed Discharged Dismis…" at bounding box center [251, 82] width 81 height 14
select select "5"
click at [211, 75] on select "Filter... Awaiting 341 Chapter 7 - Attended Meeting Confirmed Discharged Dismis…" at bounding box center [251, 82] width 81 height 14
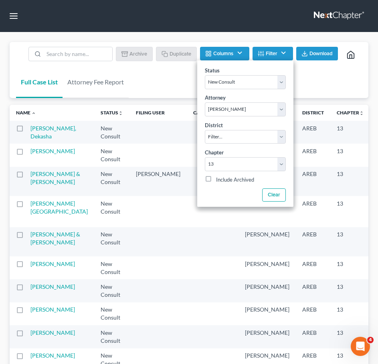
click at [329, 74] on div "Full Case List Attorney Fee Report Batch Download Archive Un-archive Duplicate …" at bounding box center [189, 70] width 358 height 56
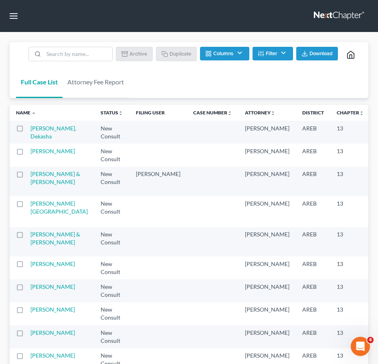
click at [187, 116] on th "Case Number unfold_more expand_more expand_less" at bounding box center [213, 113] width 52 height 16
click at [193, 110] on link "Case Number unfold_more expand_more expand_less" at bounding box center [212, 113] width 39 height 6
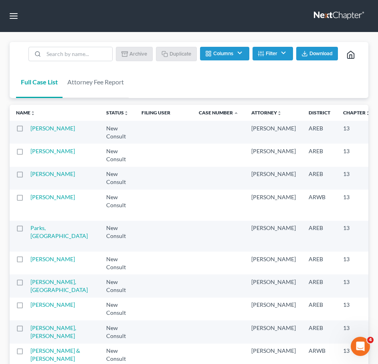
click at [199, 110] on link "Case Number unfold_more expand_more expand_less" at bounding box center [219, 113] width 40 height 6
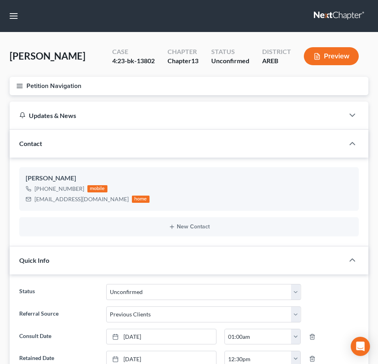
select select "9"
select select "1"
click at [17, 84] on line "button" at bounding box center [20, 84] width 6 height 0
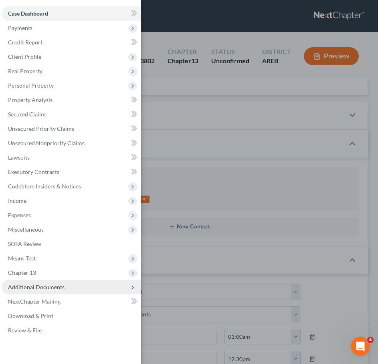
click at [61, 283] on span "Additional Documents" at bounding box center [71, 287] width 139 height 14
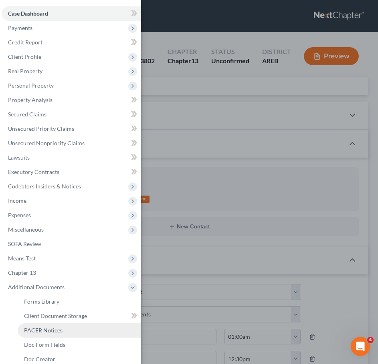
click at [47, 333] on span "PACER Notices" at bounding box center [43, 330] width 38 height 7
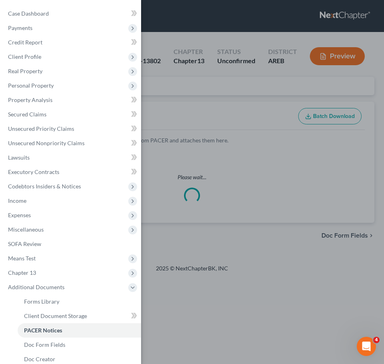
click at [241, 155] on div "Case Dashboard Payments Invoices Payments Payments Credit Report Client Profile" at bounding box center [192, 182] width 384 height 364
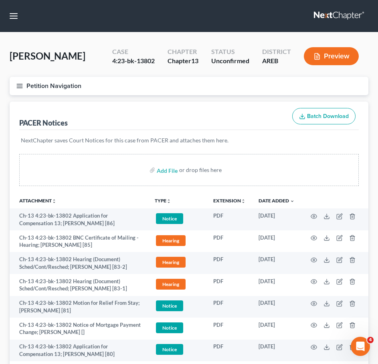
click at [22, 83] on icon "button" at bounding box center [19, 85] width 7 height 7
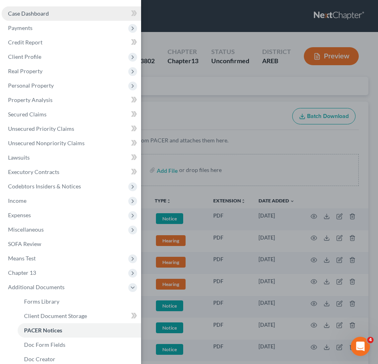
click at [42, 14] on span "Case Dashboard" at bounding box center [28, 13] width 41 height 7
select select "9"
select select "1"
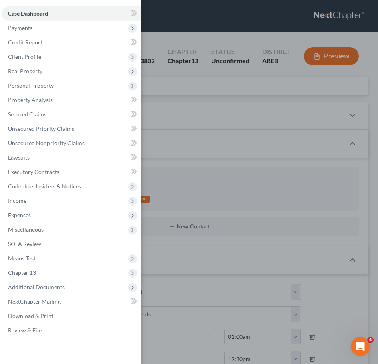
click at [241, 127] on div "Case Dashboard Payments Invoices Payments Payments Credit Report Client Profile" at bounding box center [189, 182] width 378 height 364
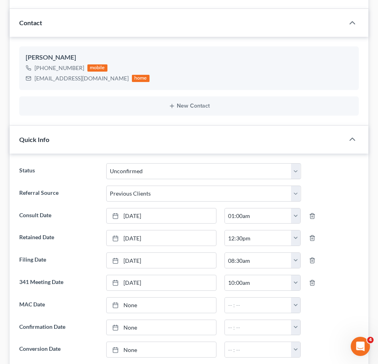
scroll to position [124, 0]
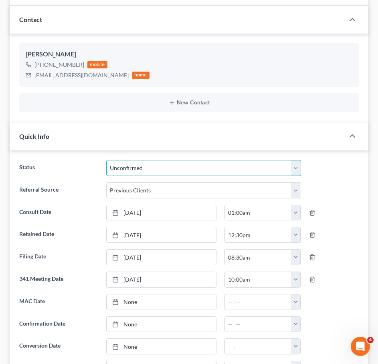
click at [208, 167] on select "Awaiting 341 Chapter 7 - Attended Meeting Confirmed Discharged Dismissed New Co…" at bounding box center [203, 168] width 195 height 16
select select "2"
click at [106, 160] on select "Awaiting 341 Chapter 7 - Attended Meeting Confirmed Discharged Dismissed New Co…" at bounding box center [203, 168] width 195 height 16
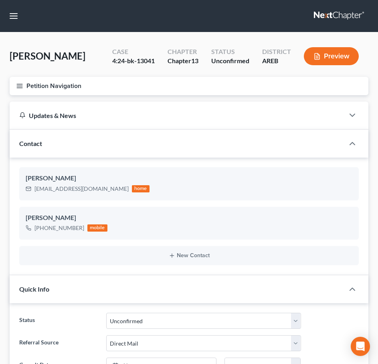
select select "9"
select select "2"
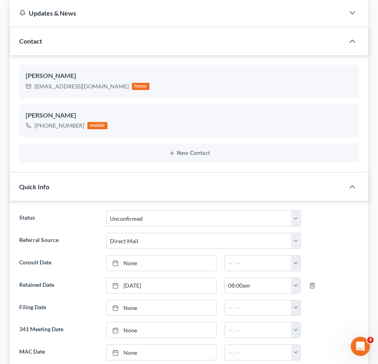
scroll to position [103, 0]
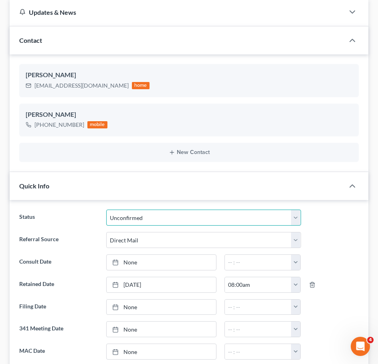
click at [191, 214] on select "Awaiting 341 Chapter 7 - Attended Meeting Confirmed Discharged Dismissed New Co…" at bounding box center [203, 218] width 195 height 16
select select "4"
click at [106, 210] on select "Awaiting 341 Chapter 7 - Attended Meeting Confirmed Discharged Dismissed New Co…" at bounding box center [203, 218] width 195 height 16
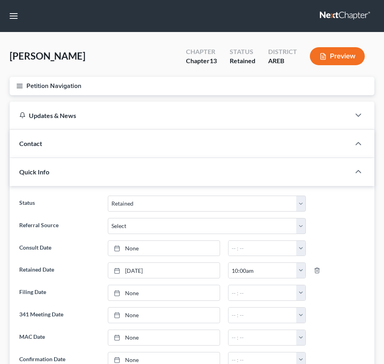
select select "8"
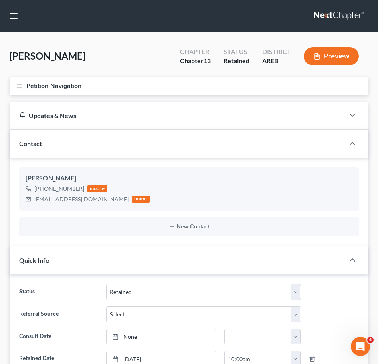
click at [11, 86] on button "Petition Navigation" at bounding box center [189, 86] width 358 height 18
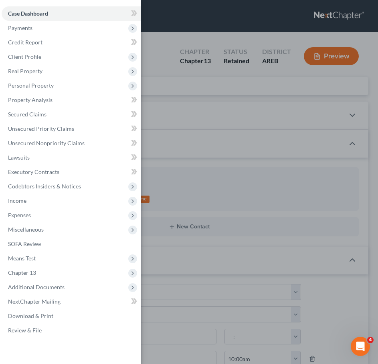
click at [244, 124] on div "Case Dashboard Payments Invoices Payments Payments Credit Report Client Profile" at bounding box center [189, 182] width 378 height 364
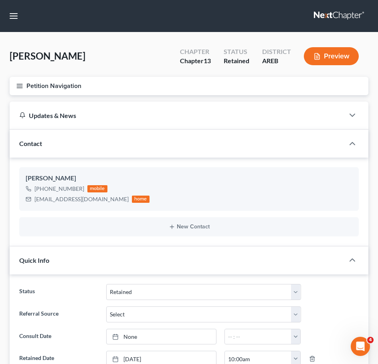
click at [19, 86] on icon "button" at bounding box center [19, 85] width 7 height 7
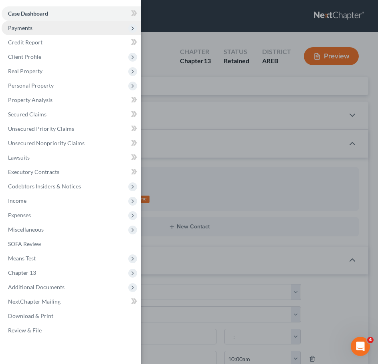
click at [31, 27] on span "Payments" at bounding box center [20, 27] width 24 height 7
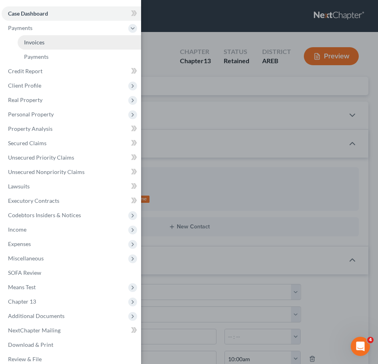
click at [44, 39] on span "Invoices" at bounding box center [34, 42] width 20 height 7
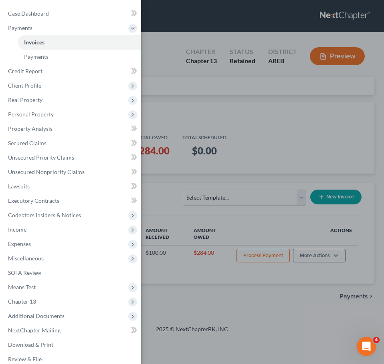
click at [271, 92] on div "Case Dashboard Payments Invoices Payments Payments Credit Report Client Profile" at bounding box center [192, 182] width 384 height 364
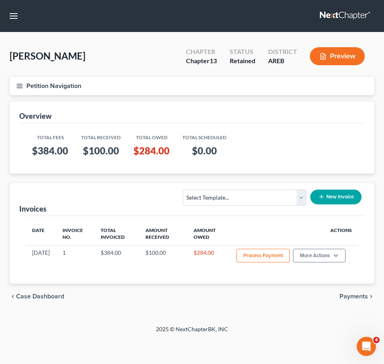
click at [16, 81] on button "Petition Navigation" at bounding box center [192, 86] width 364 height 18
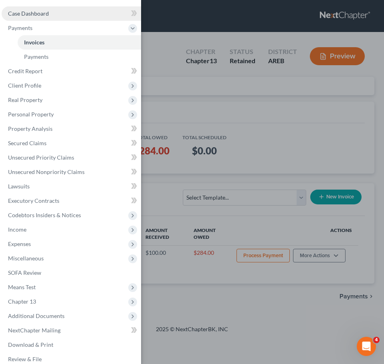
click at [54, 15] on link "Case Dashboard" at bounding box center [71, 13] width 139 height 14
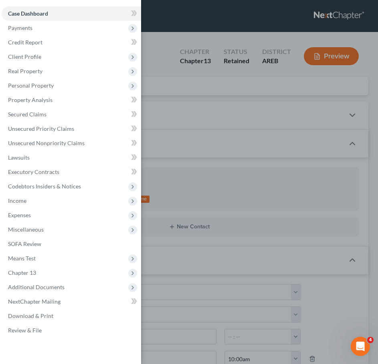
click at [223, 99] on div "Case Dashboard Payments Invoices Payments Payments Credit Report Client Profile" at bounding box center [189, 182] width 378 height 364
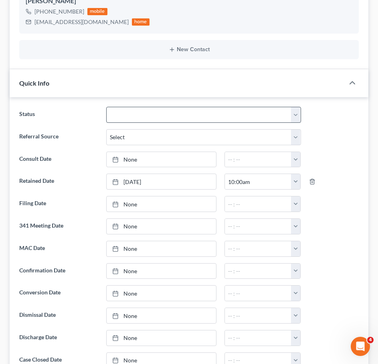
scroll to position [178, 0]
click at [222, 122] on select "Awaiting 341 Chapter 7 - Attended Meeting Confirmed Discharged Dismissed New Co…" at bounding box center [203, 114] width 195 height 16
select select "7"
click at [106, 106] on select "Awaiting 341 Chapter 7 - Attended Meeting Confirmed Discharged Dismissed New Co…" at bounding box center [203, 114] width 195 height 16
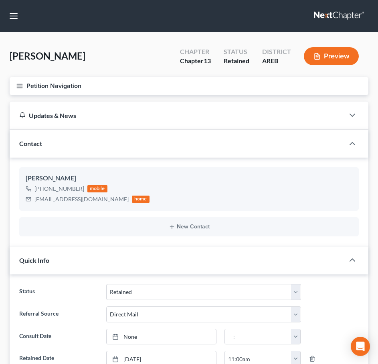
select select "8"
select select "2"
click at [16, 84] on icon "button" at bounding box center [19, 85] width 7 height 7
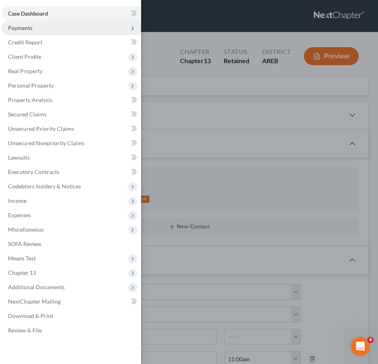
click at [32, 33] on span "Payments" at bounding box center [71, 28] width 139 height 14
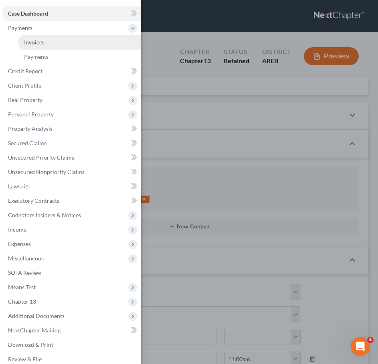
click at [35, 46] on link "Invoices" at bounding box center [79, 42] width 123 height 14
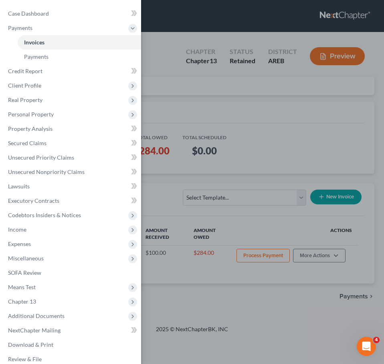
click at [233, 129] on div "Case Dashboard Payments Invoices Payments Payments Credit Report Client Profile" at bounding box center [192, 182] width 384 height 364
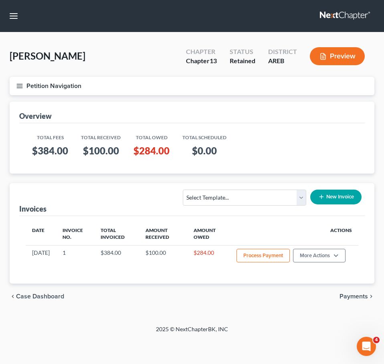
click at [12, 86] on button "Petition Navigation" at bounding box center [192, 86] width 364 height 18
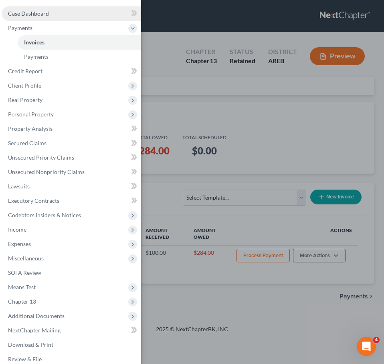
click at [46, 16] on span "Case Dashboard" at bounding box center [28, 13] width 41 height 7
select select "2"
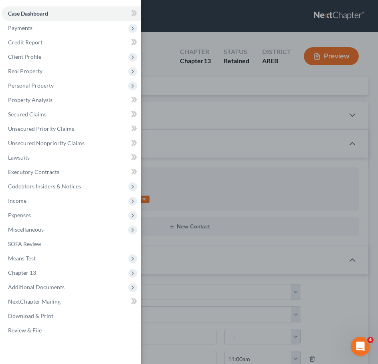
click at [230, 163] on div "Case Dashboard Payments Invoices Payments Payments Credit Report Client Profile" at bounding box center [189, 182] width 378 height 364
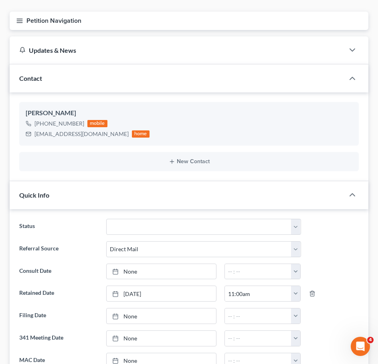
scroll to position [66, 0]
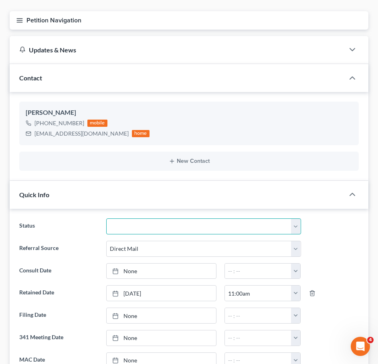
click at [218, 225] on select "Awaiting 341 Chapter 7 - Attended Meeting Confirmed Discharged Dismissed New Co…" at bounding box center [203, 227] width 195 height 16
select select "7"
click at [106, 219] on select "Awaiting 341 Chapter 7 - Attended Meeting Confirmed Discharged Dismissed New Co…" at bounding box center [203, 227] width 195 height 16
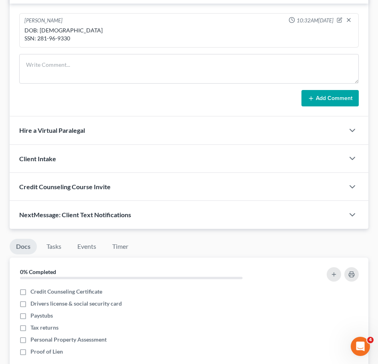
scroll to position [590, 0]
